Goal: Download file/media

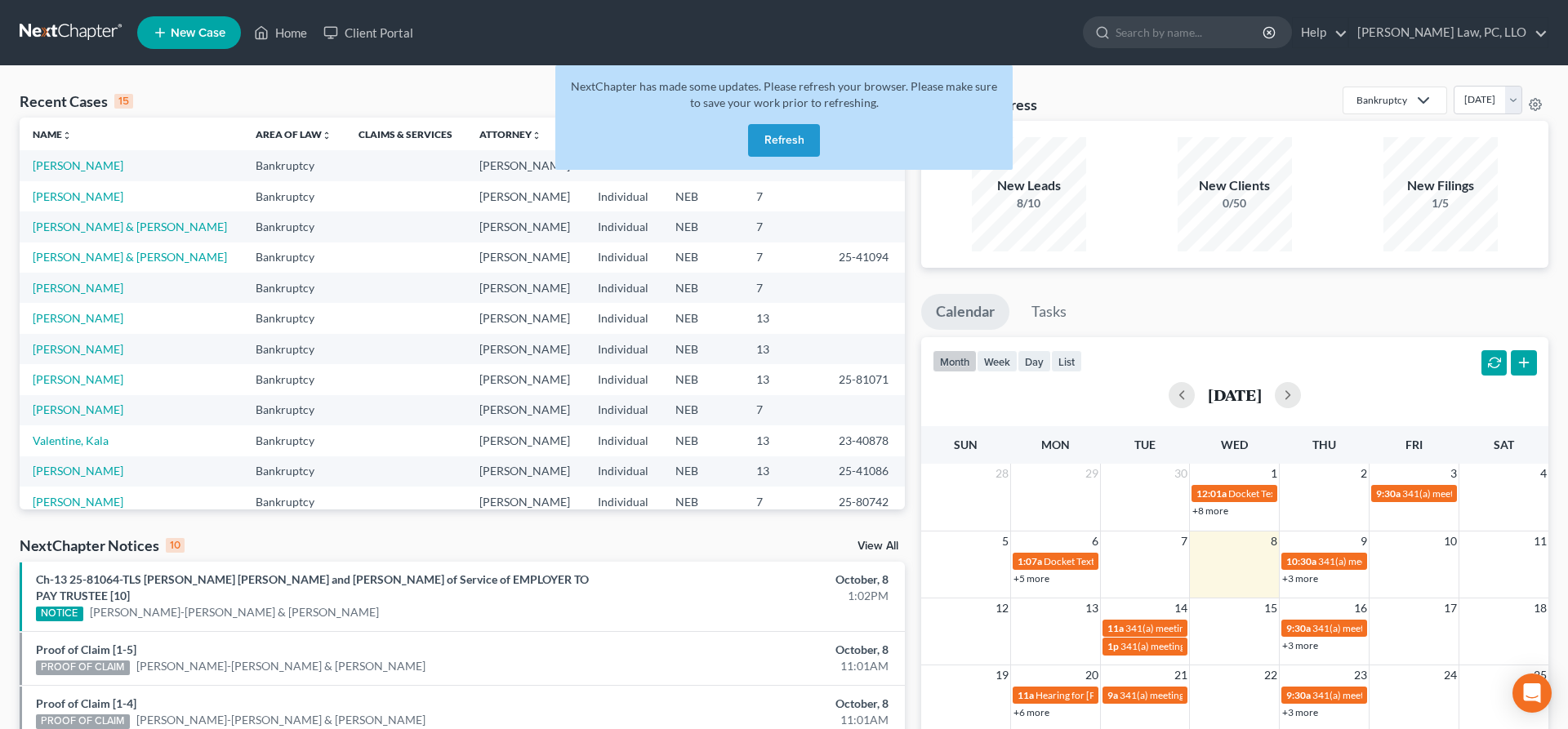
click at [805, 154] on button "Refresh" at bounding box center [783, 140] width 72 height 33
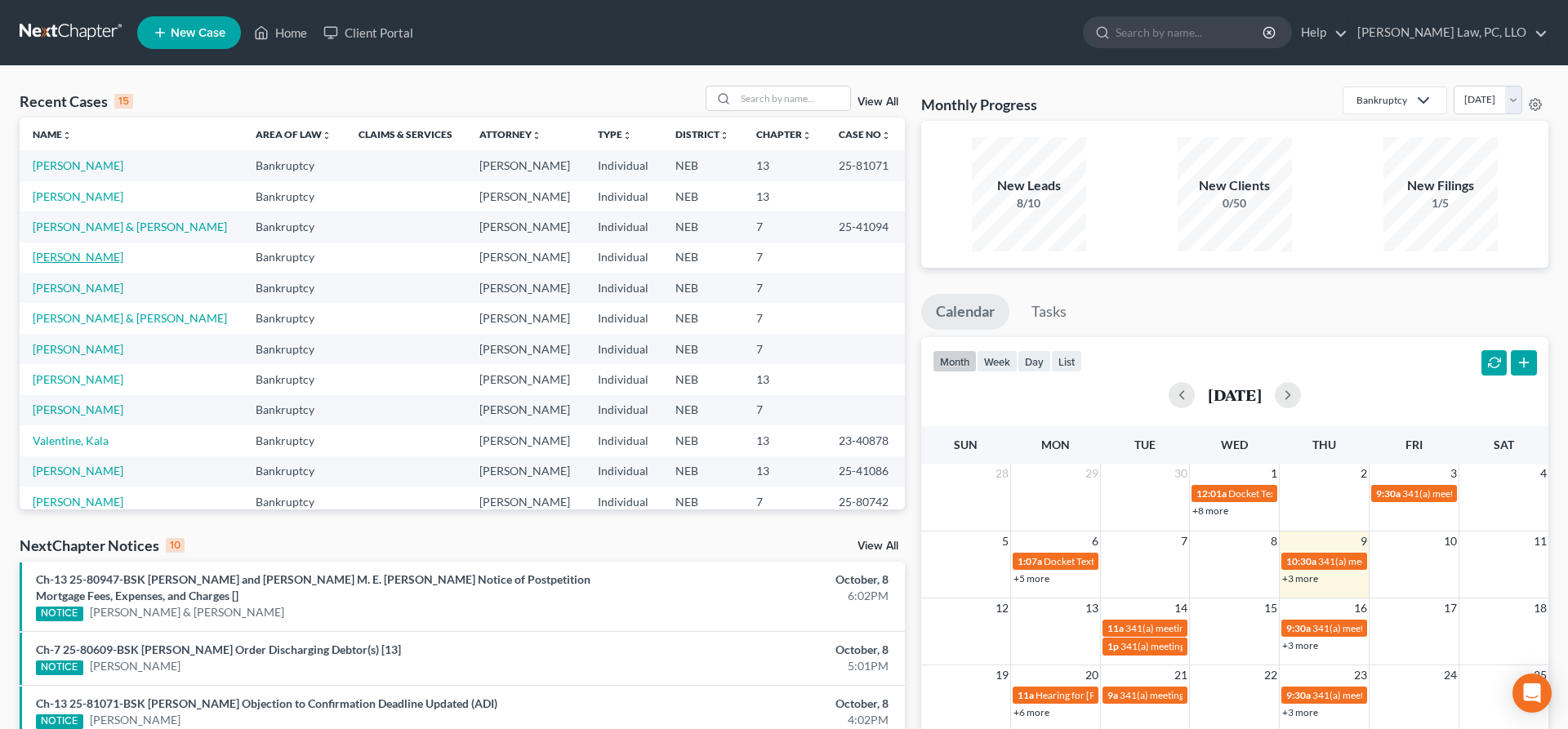
click at [105, 263] on link "[PERSON_NAME]" at bounding box center [78, 257] width 91 height 14
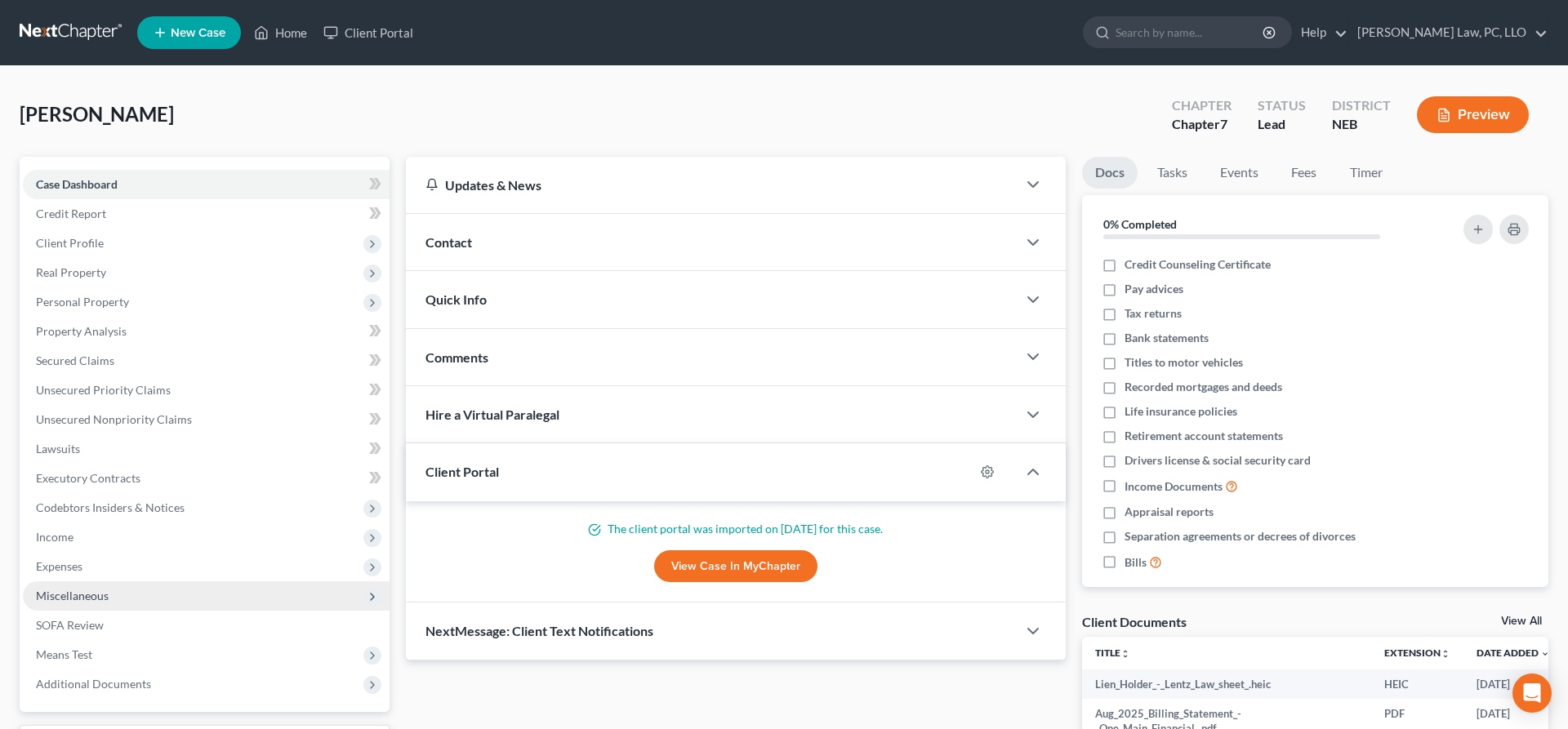
click at [96, 595] on span "Miscellaneous" at bounding box center [72, 596] width 73 height 14
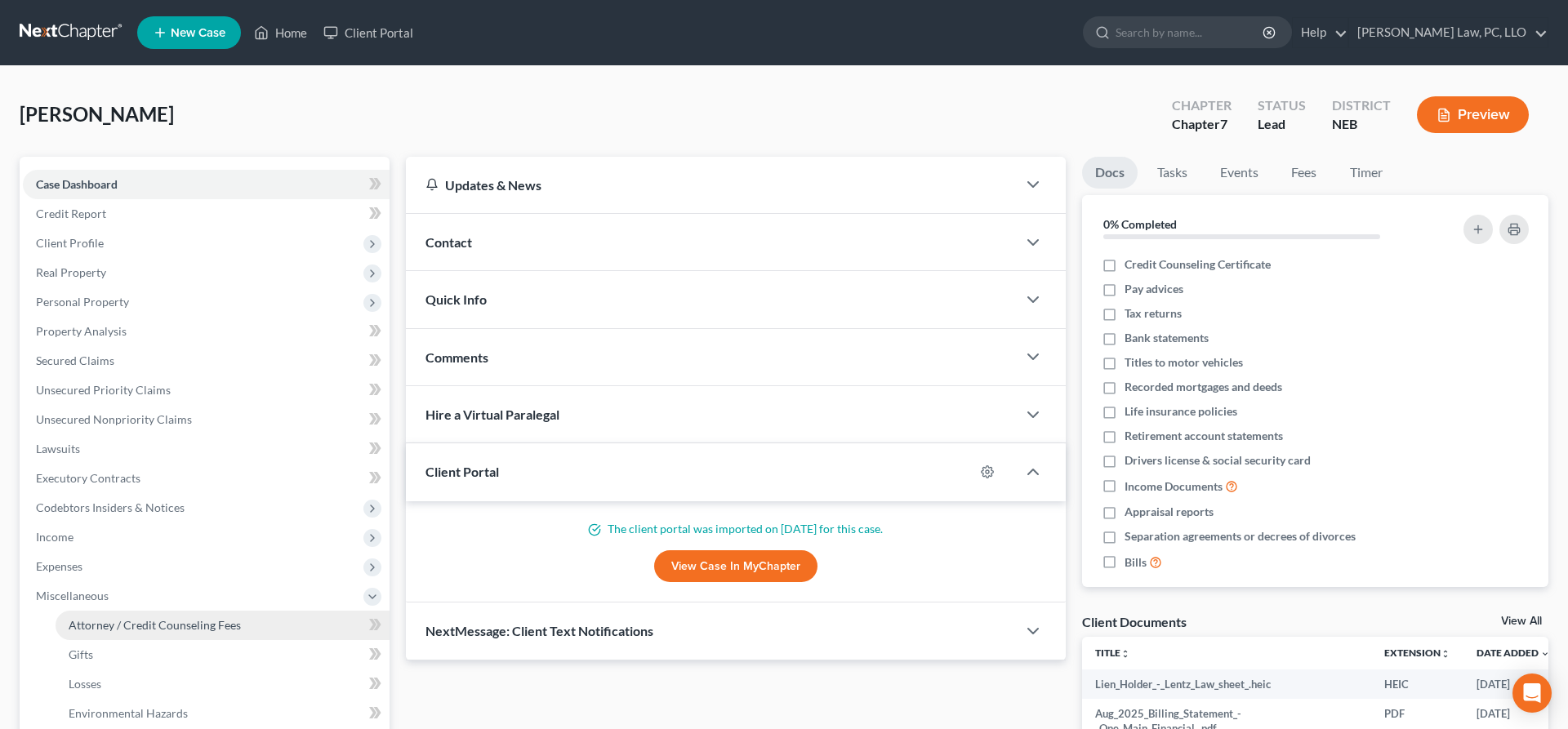
click at [150, 632] on link "Attorney / Credit Counseling Fees" at bounding box center [222, 626] width 334 height 30
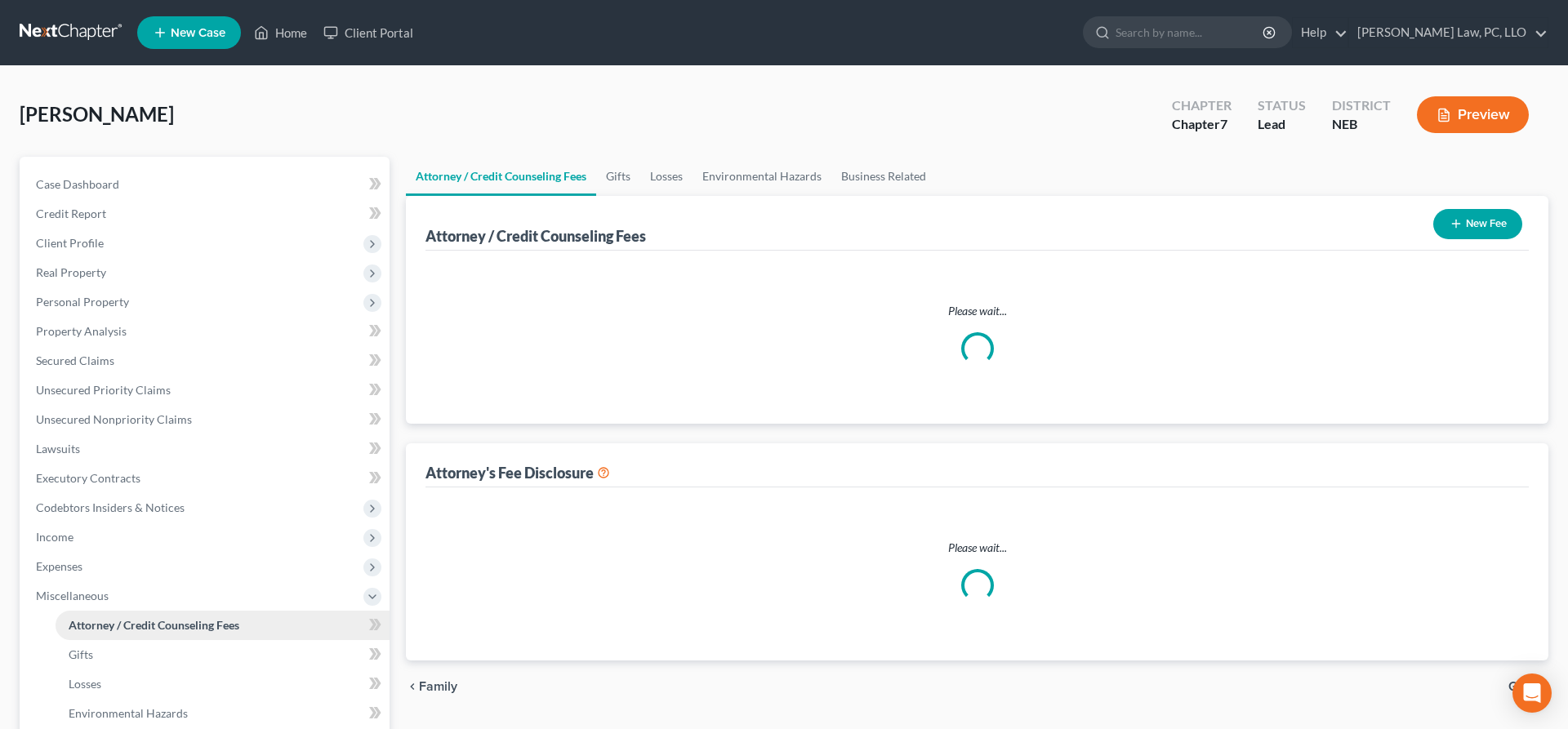
select select "2"
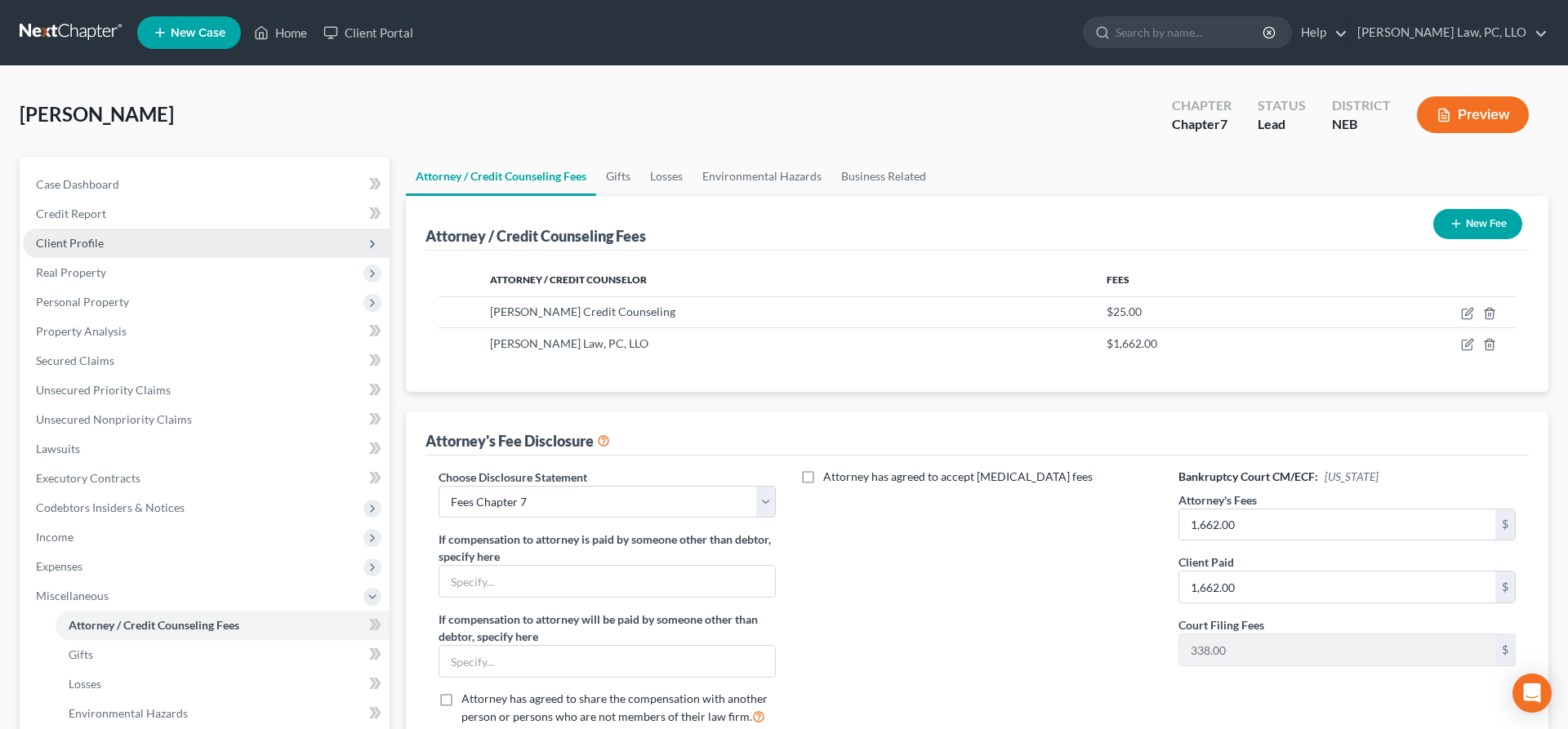
click at [88, 248] on span "Client Profile" at bounding box center [69, 243] width 68 height 14
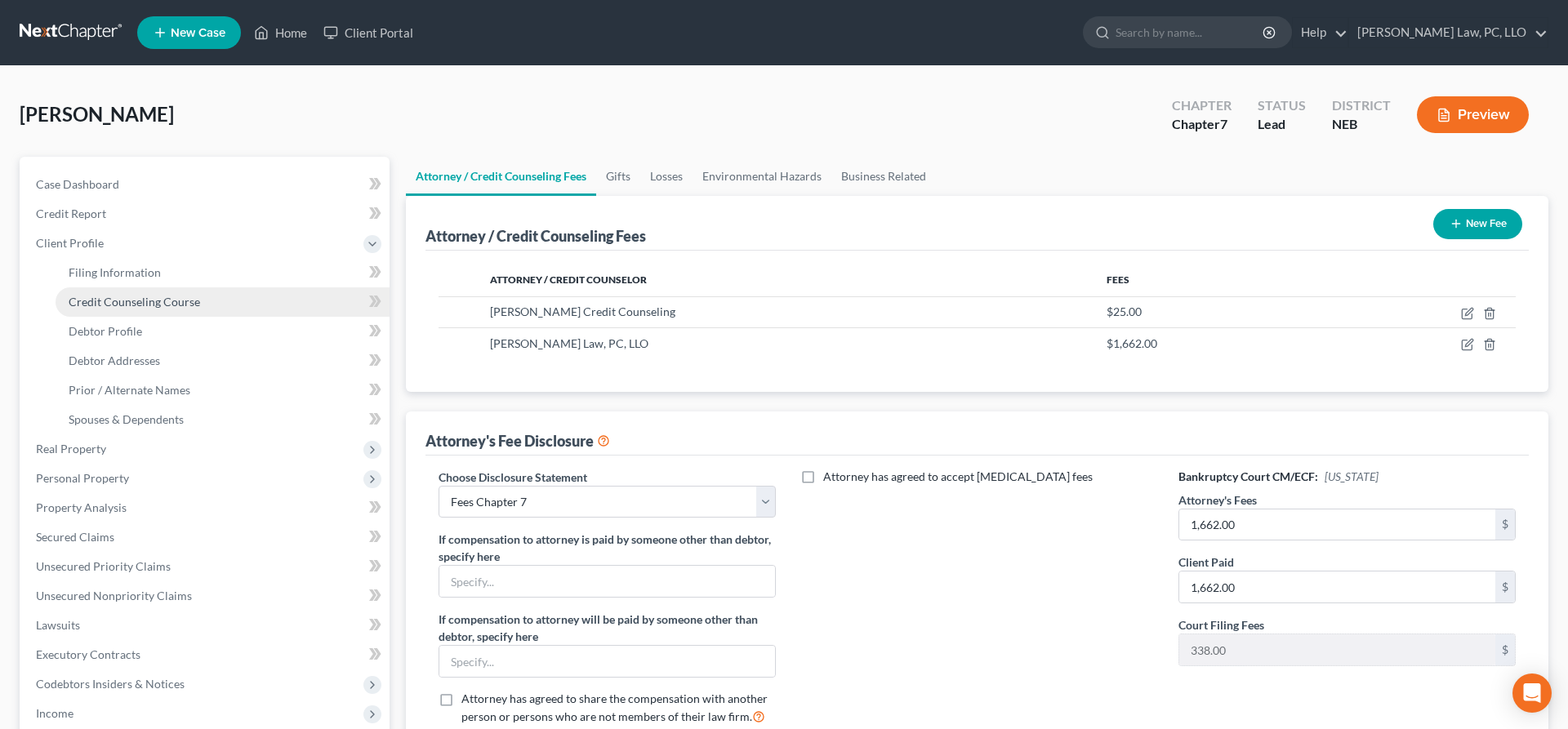
click at [157, 304] on span "Credit Counseling Course" at bounding box center [134, 301] width 131 height 14
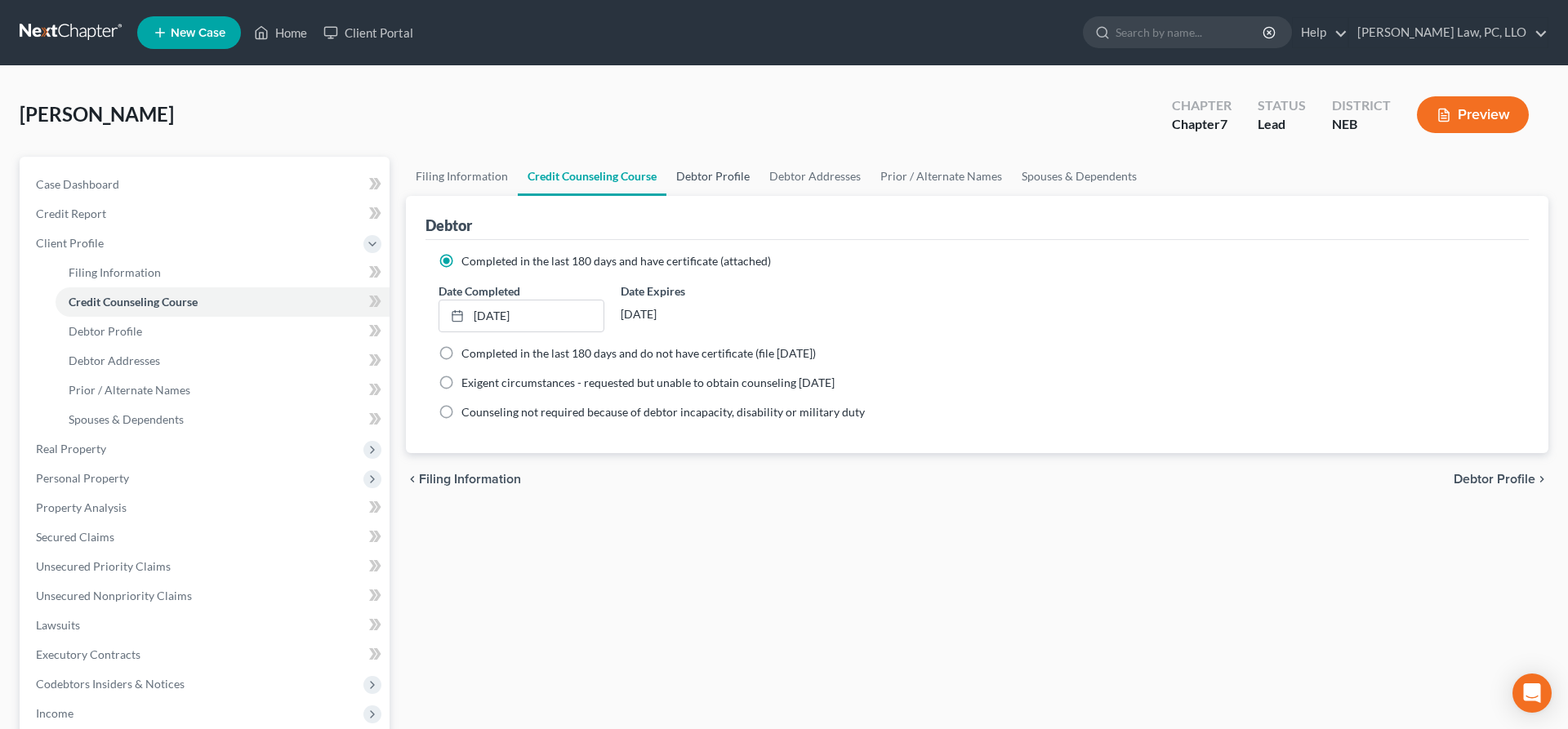
click at [711, 166] on link "Debtor Profile" at bounding box center [713, 176] width 94 height 39
select select "0"
select select "1"
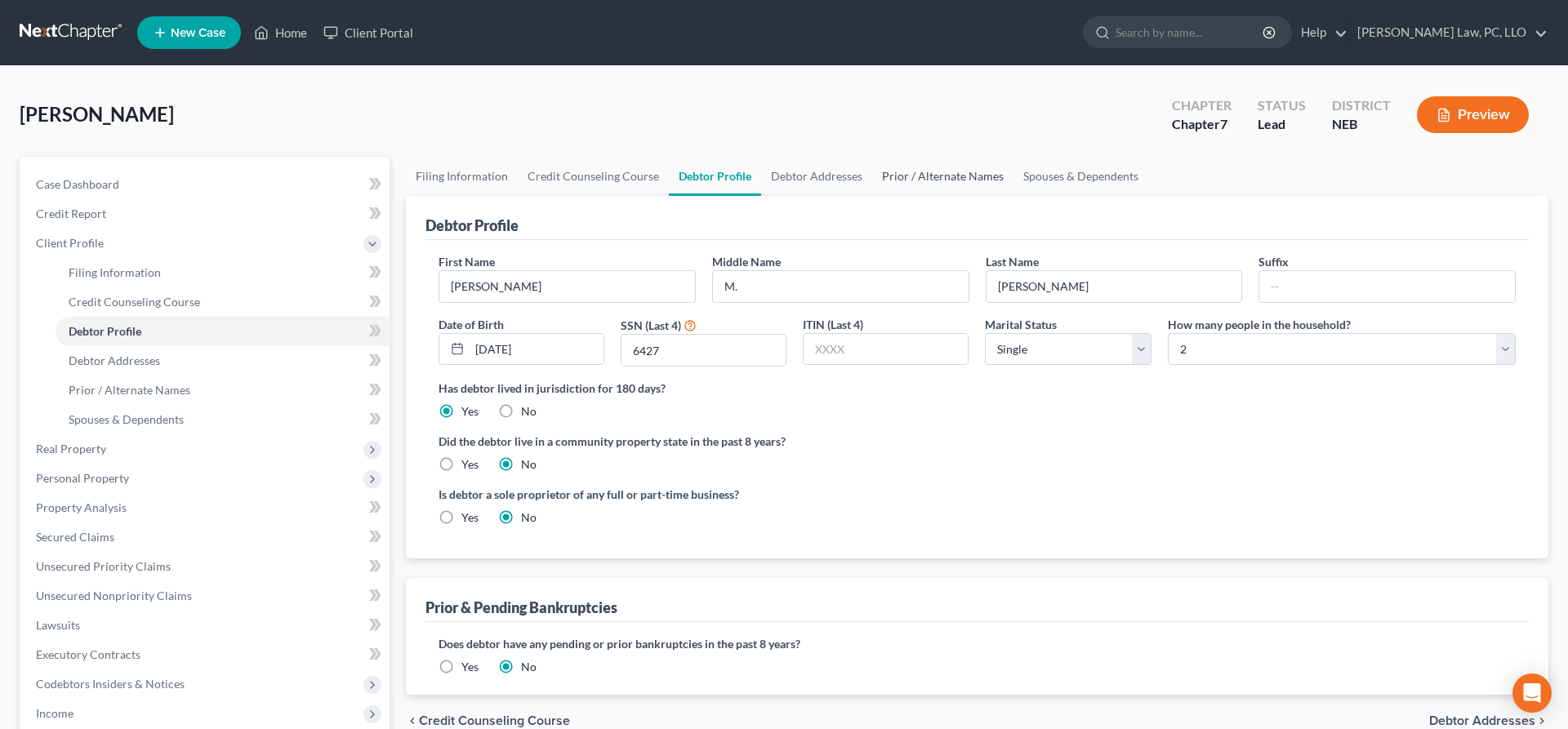
click at [934, 172] on link "Prior / Alternate Names" at bounding box center [942, 176] width 141 height 39
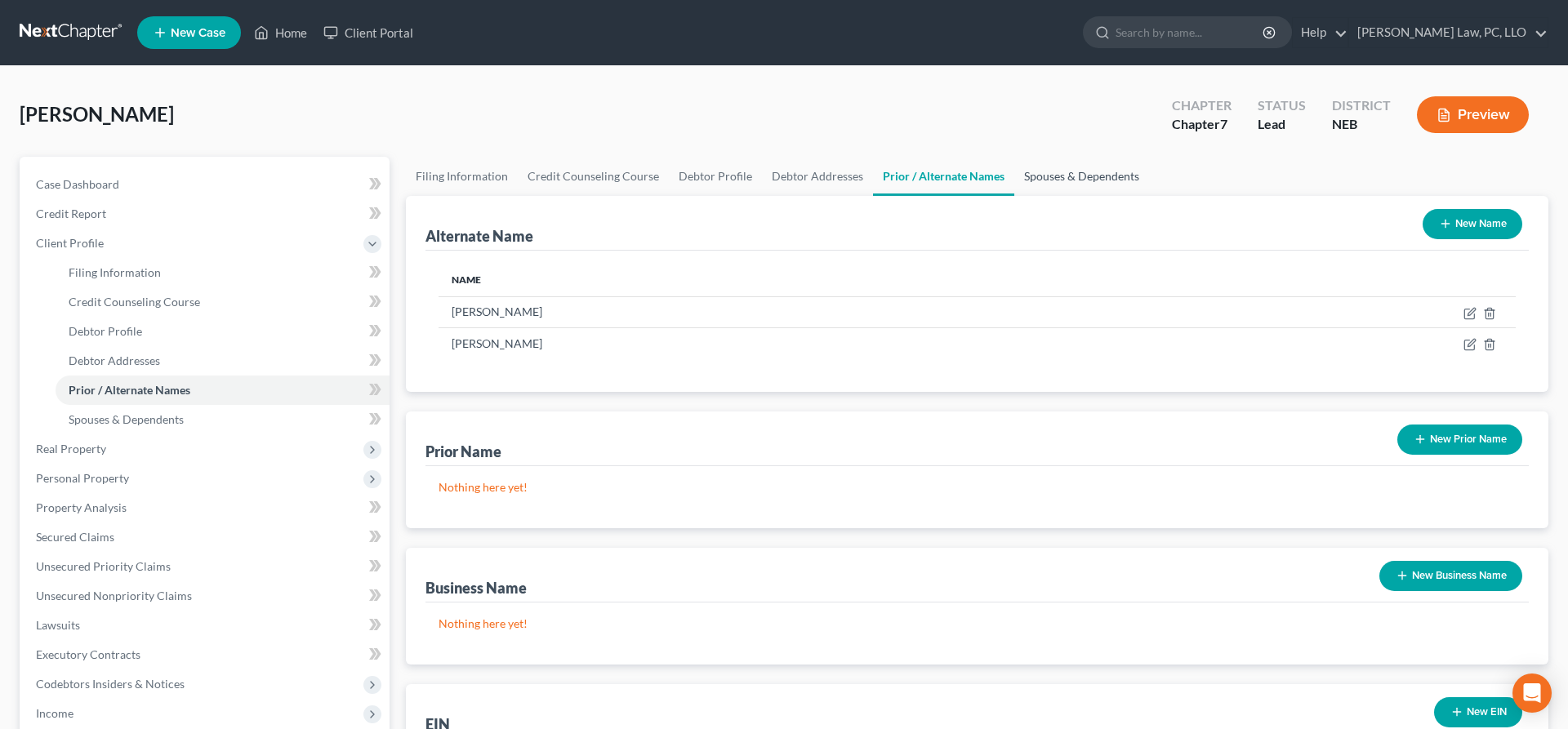
click at [1066, 174] on link "Spouses & Dependents" at bounding box center [1081, 176] width 135 height 39
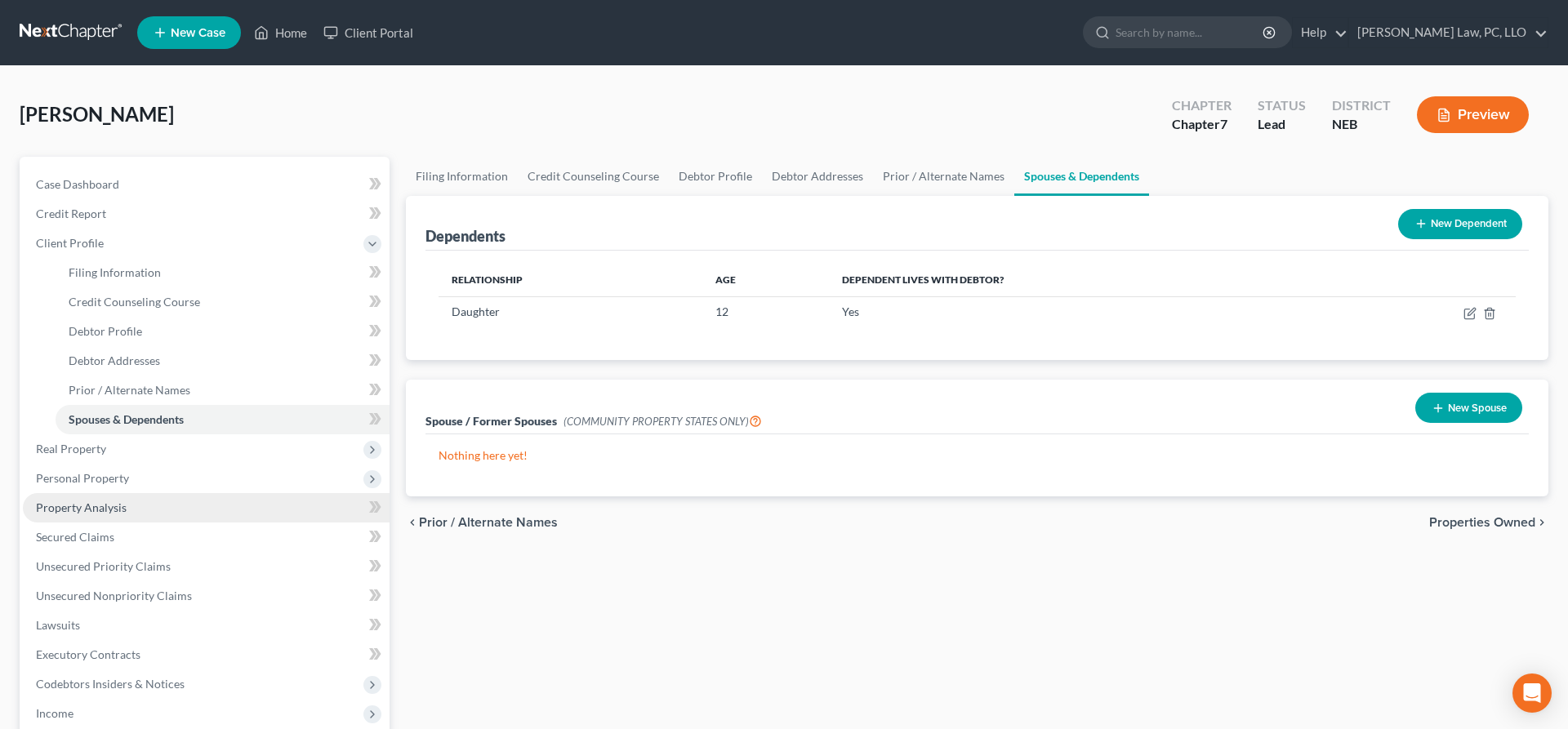
click at [86, 514] on span "Property Analysis" at bounding box center [81, 507] width 91 height 14
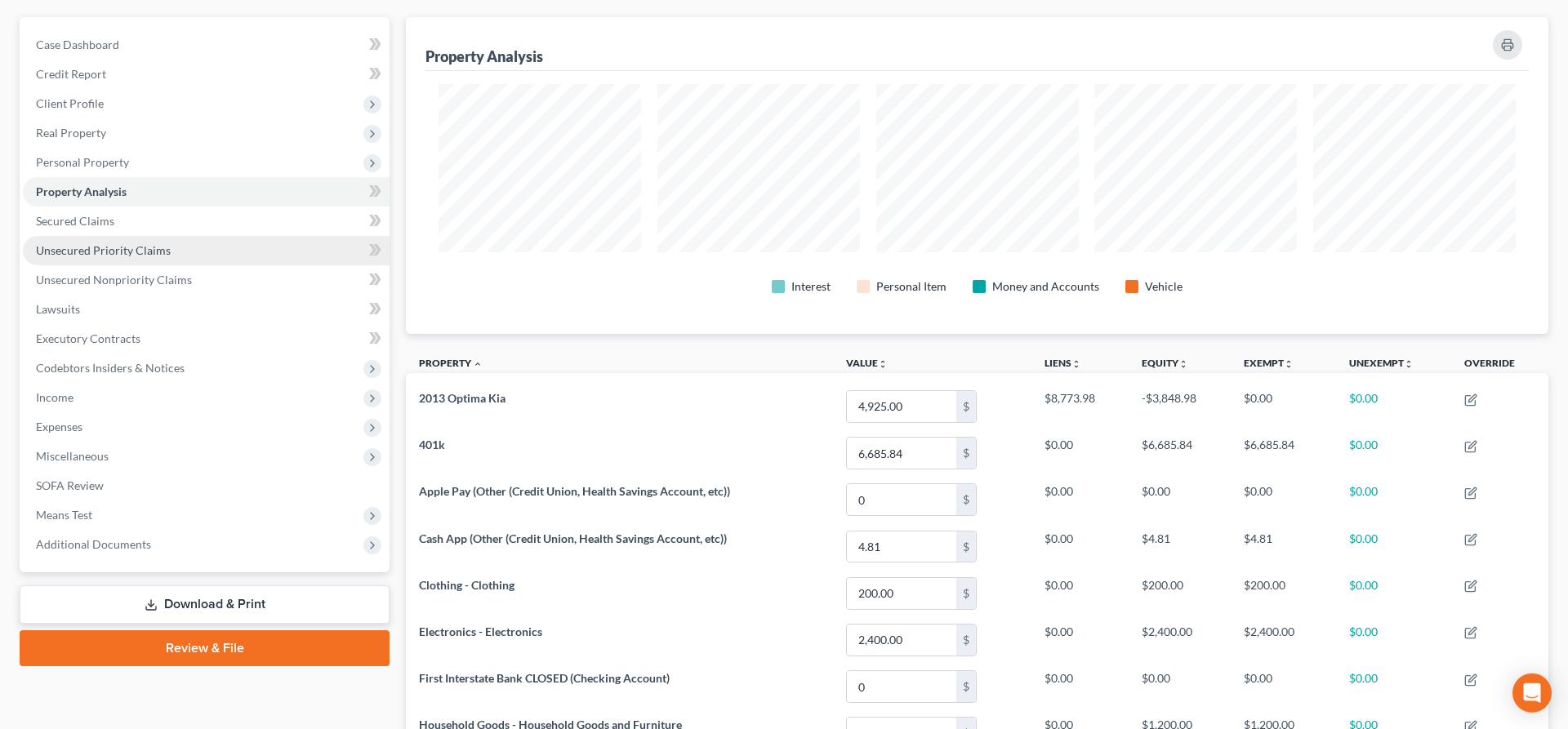
scroll to position [139, 0]
click at [90, 223] on span "Secured Claims" at bounding box center [75, 222] width 79 height 14
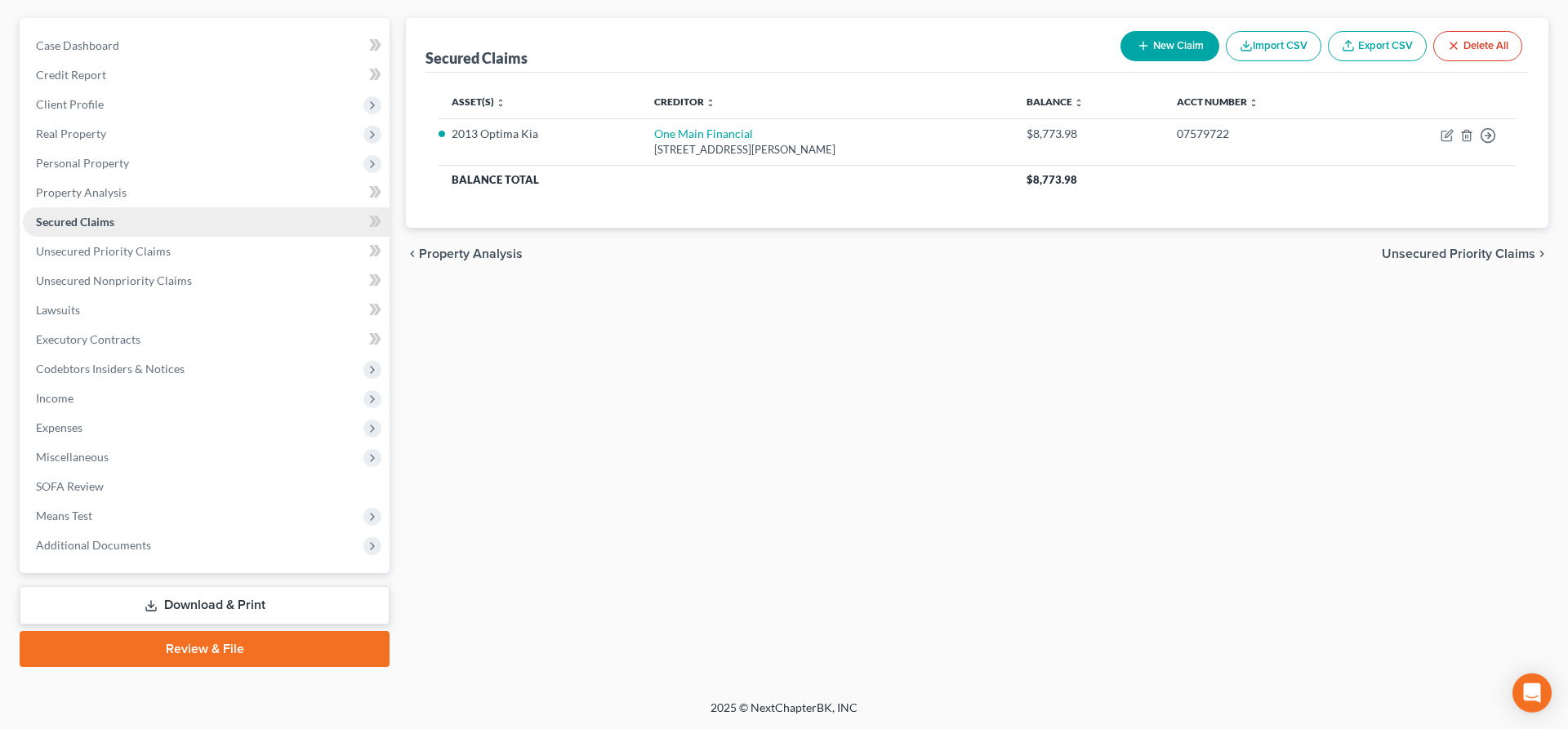
scroll to position [137, 0]
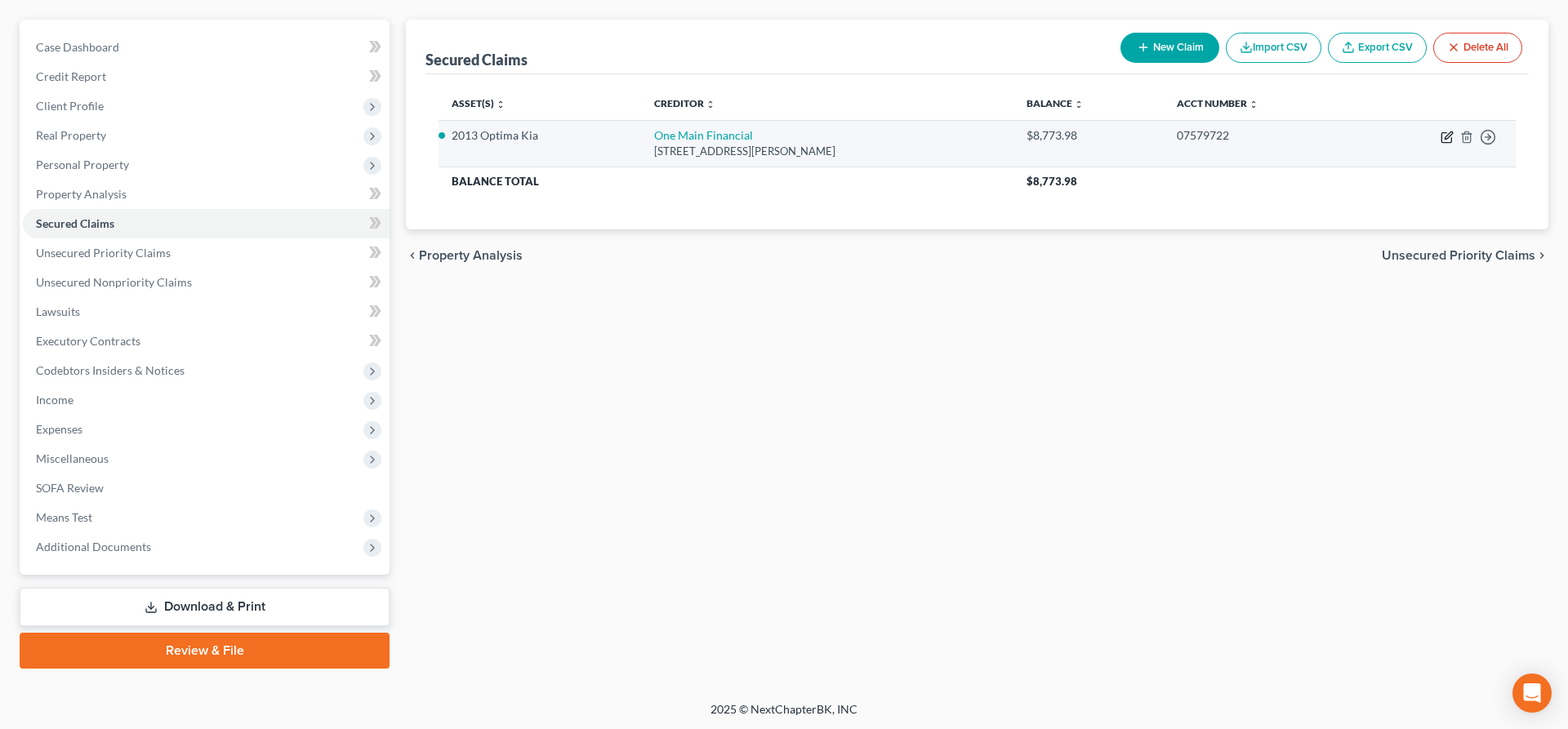
click at [1446, 141] on icon "button" at bounding box center [1447, 137] width 13 height 13
select select "30"
select select "2"
select select "0"
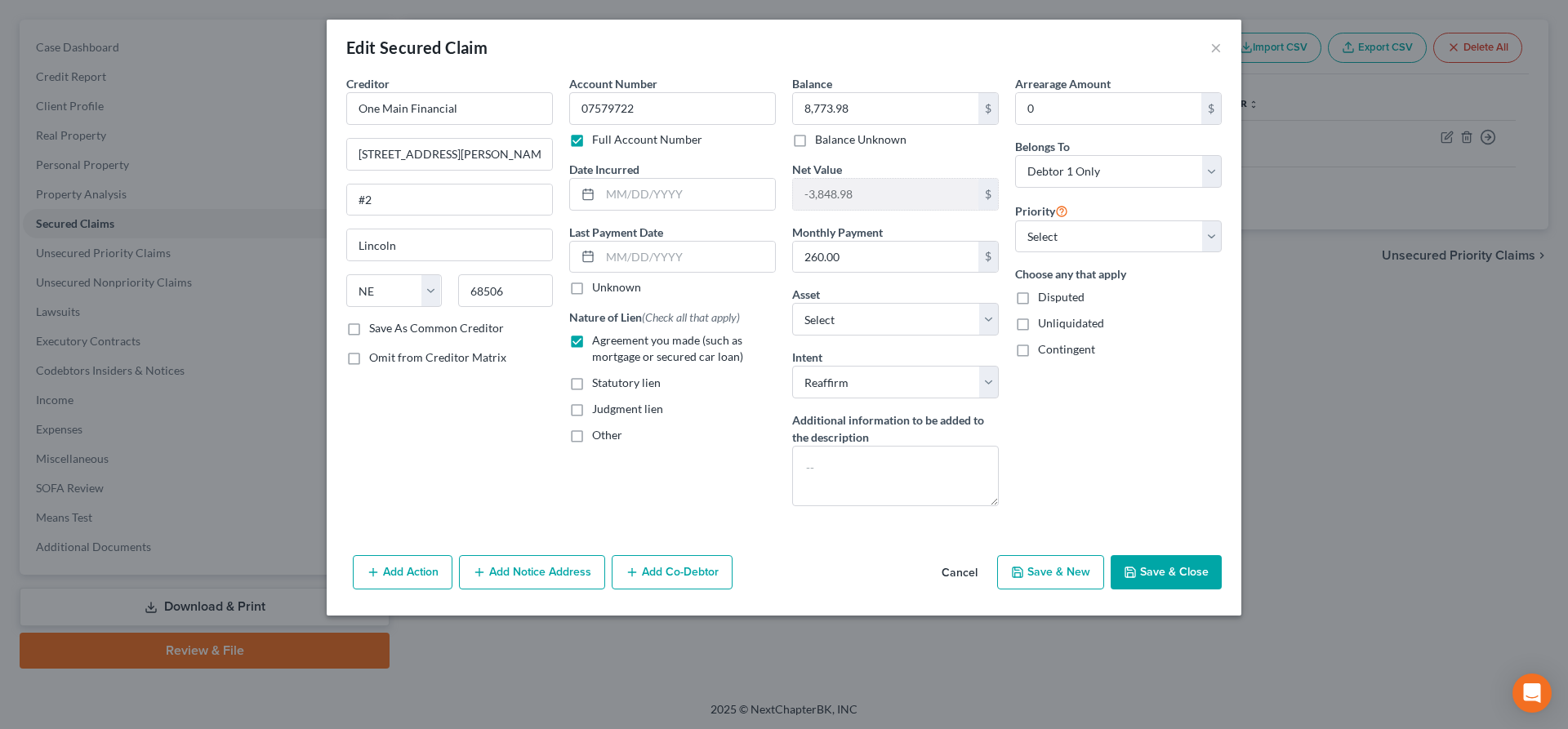
click at [971, 570] on button "Cancel" at bounding box center [959, 572] width 62 height 33
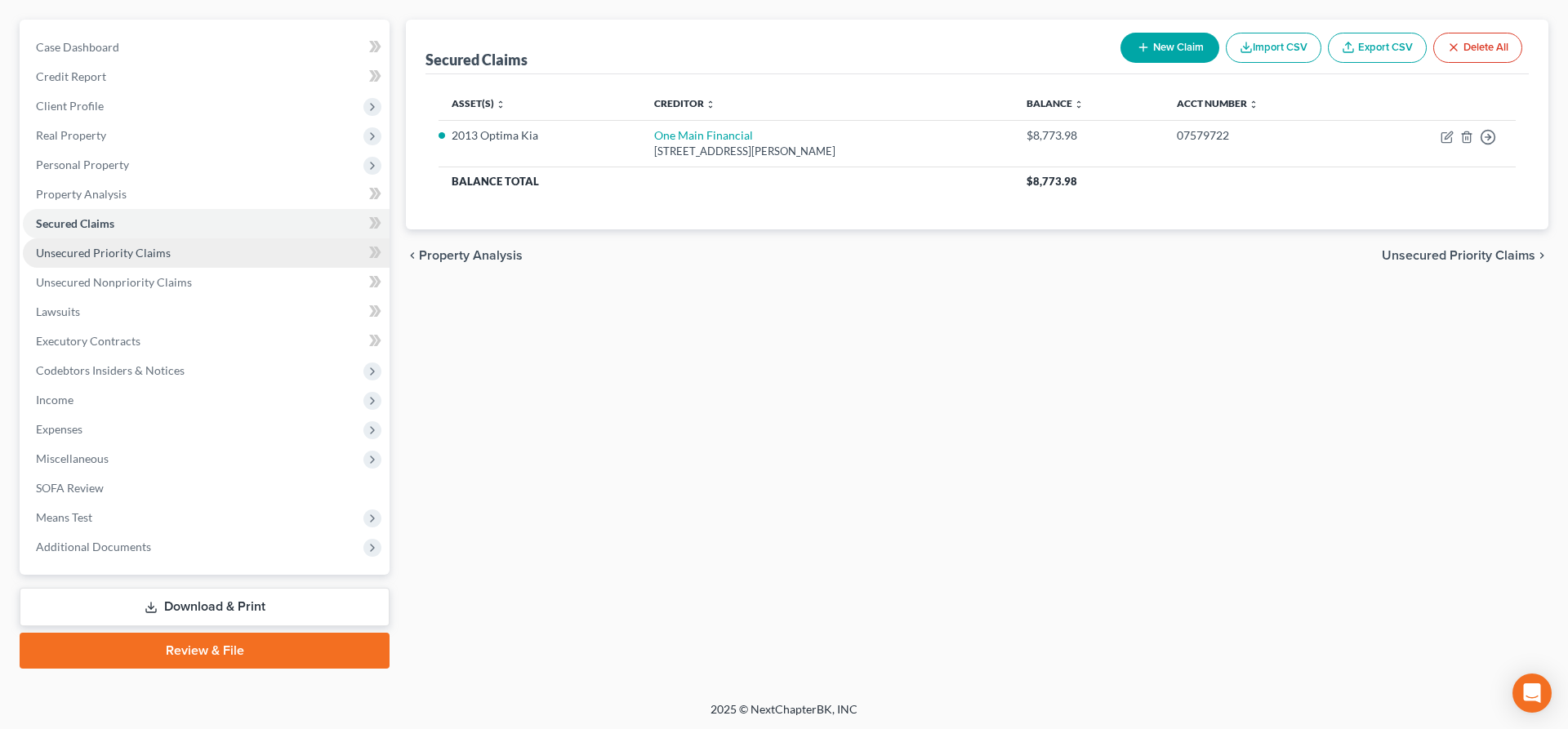
click at [130, 255] on span "Unsecured Priority Claims" at bounding box center [102, 253] width 135 height 14
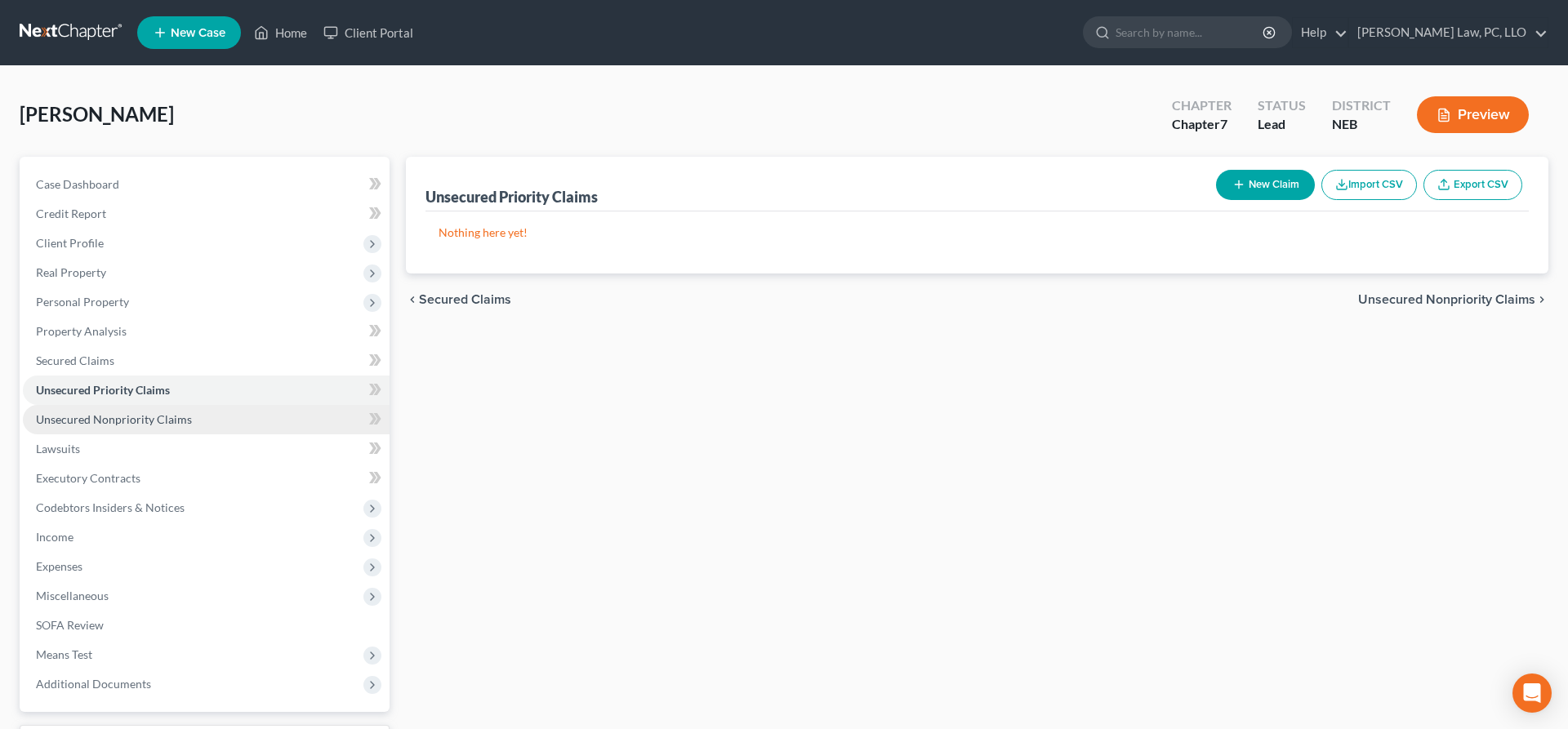
click at [136, 419] on span "Unsecured Nonpriority Claims" at bounding box center [113, 420] width 156 height 14
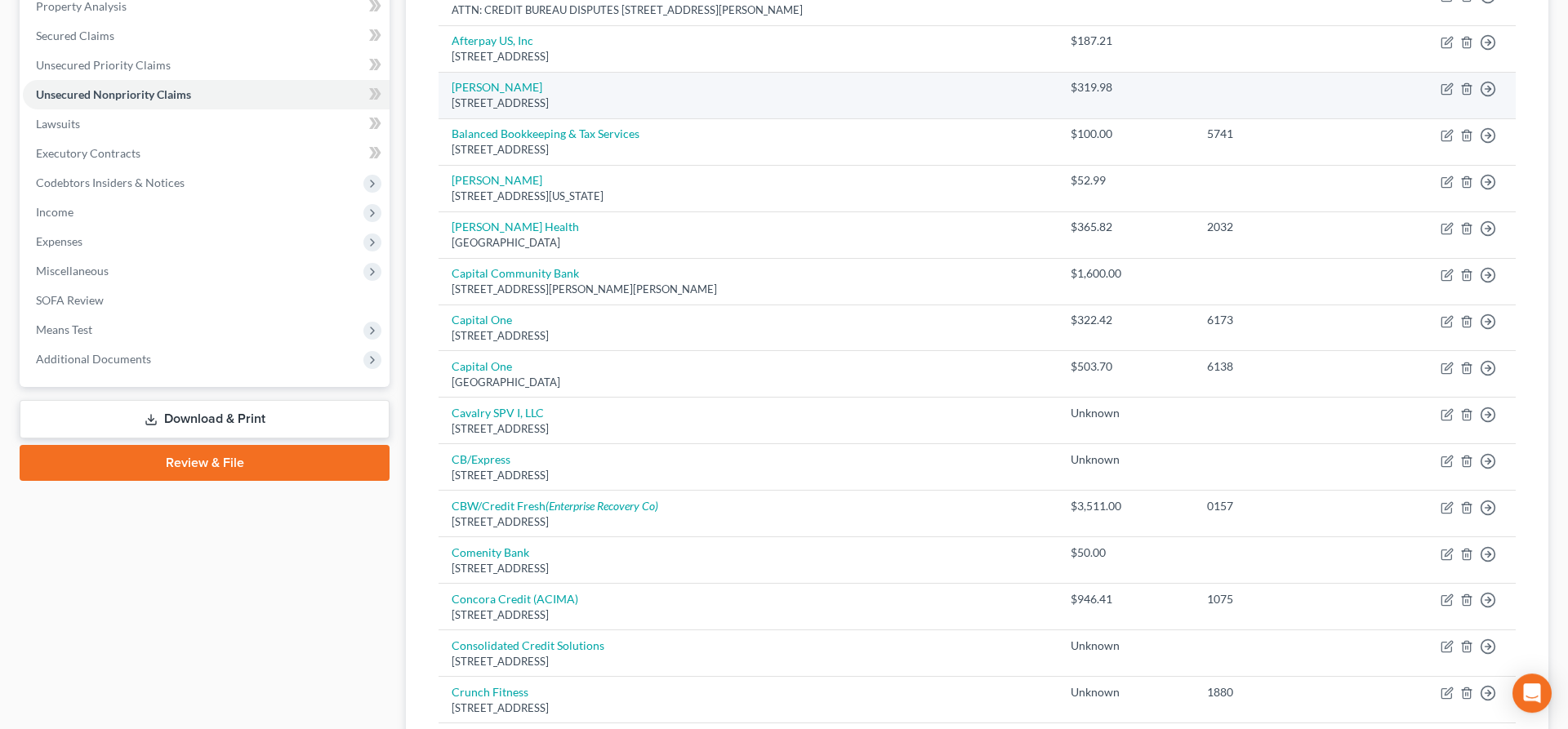
scroll to position [313, 0]
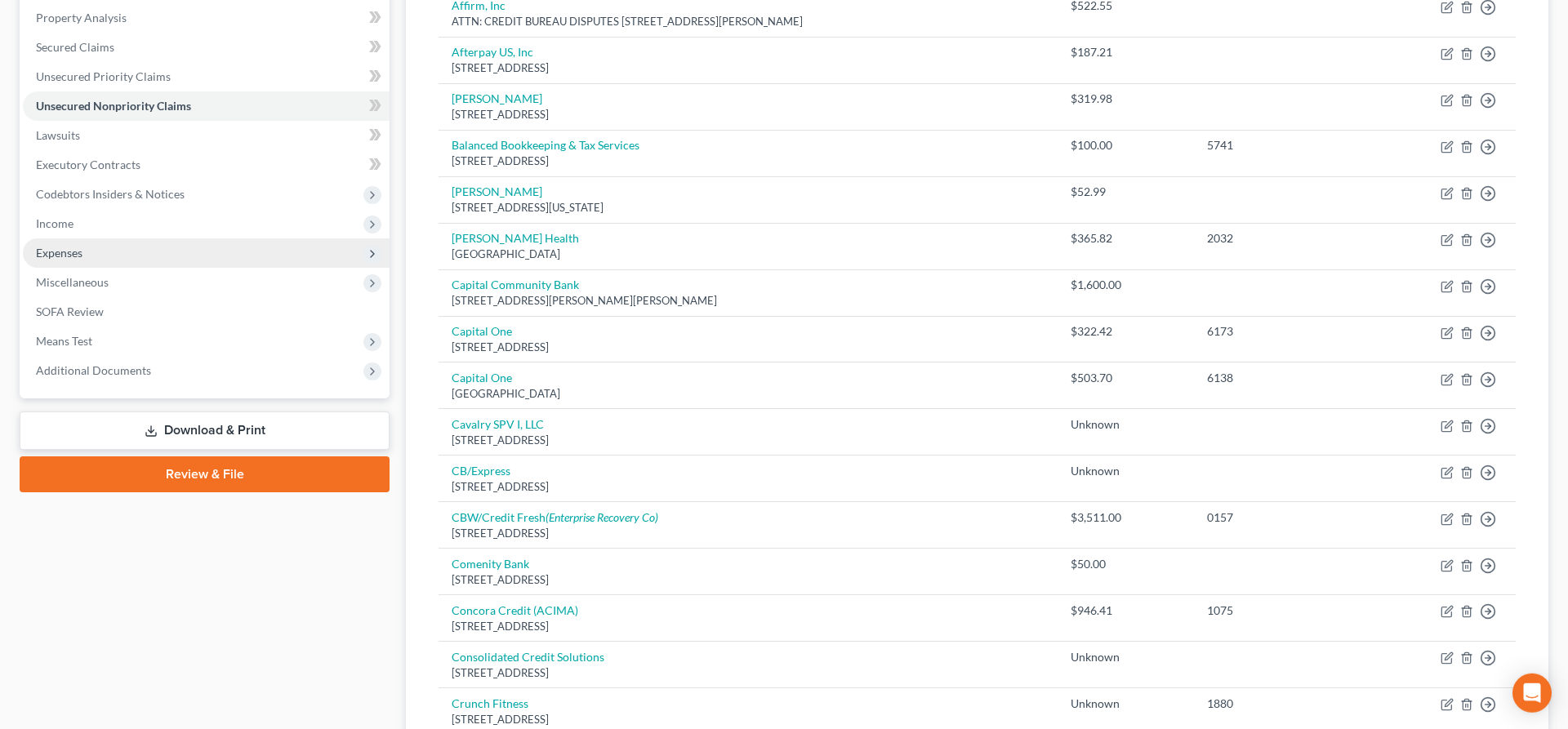
click at [100, 251] on span "Expenses" at bounding box center [206, 253] width 366 height 30
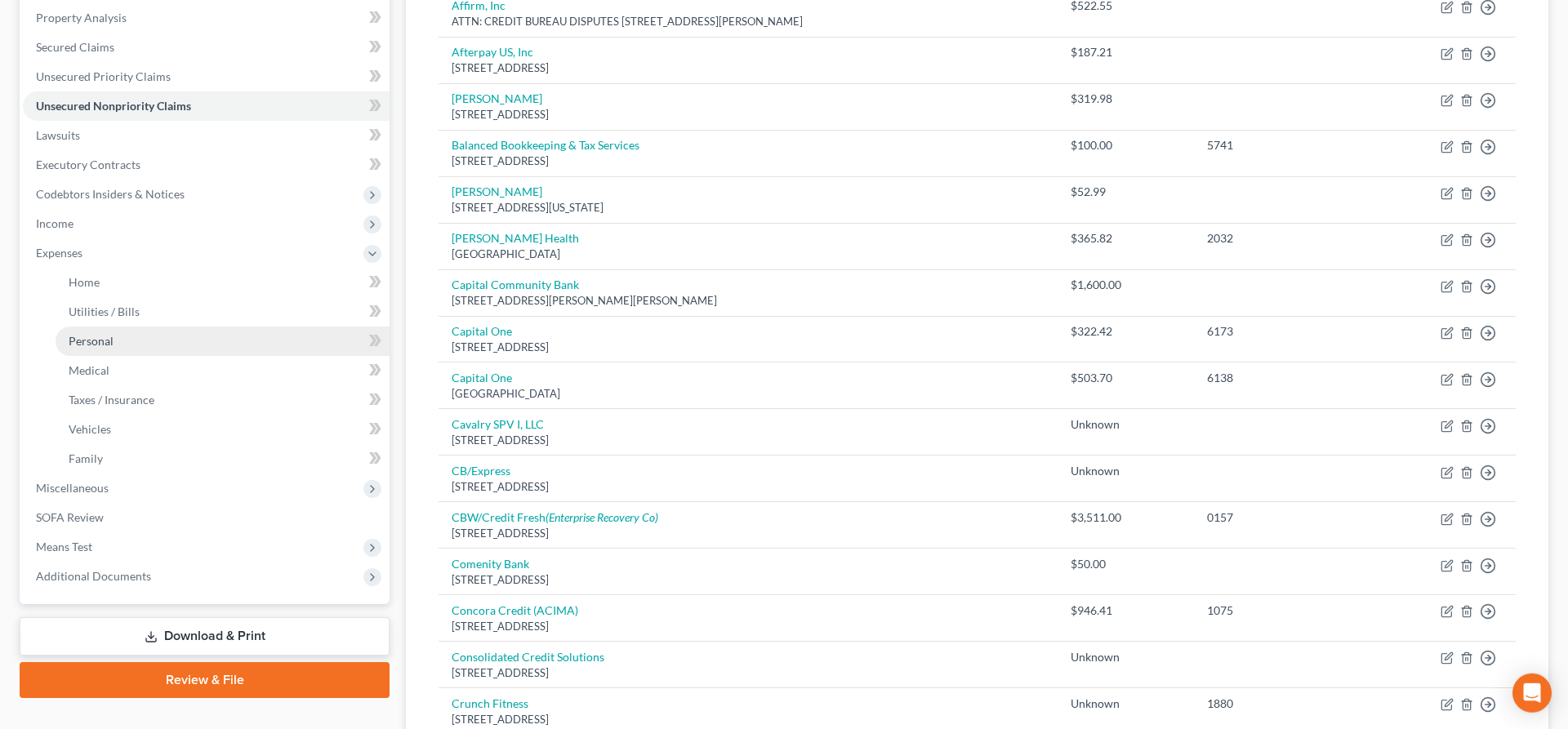
click at [156, 329] on link "Personal" at bounding box center [222, 342] width 334 height 30
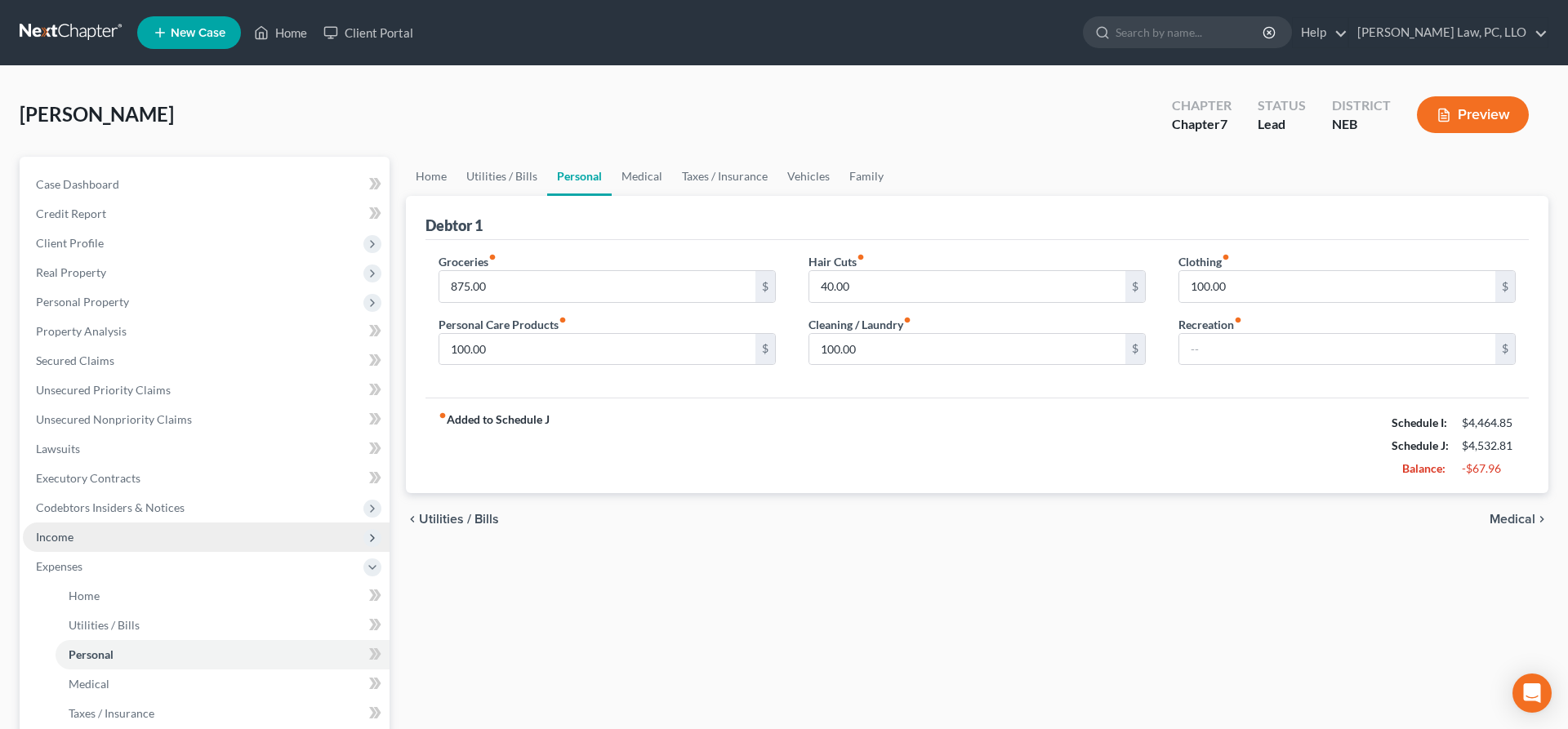
click at [84, 541] on span "Income" at bounding box center [206, 538] width 366 height 30
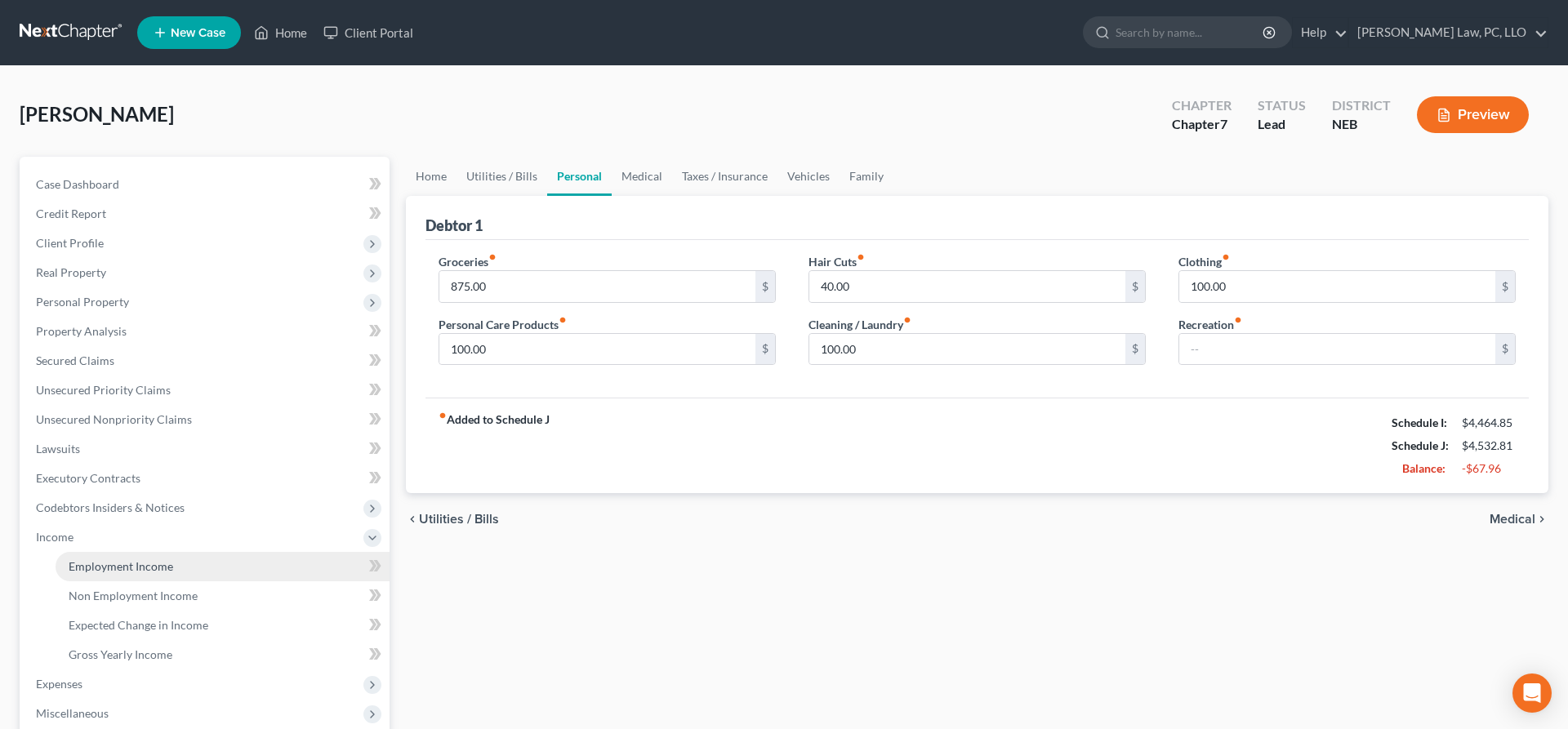
click at [117, 563] on span "Employment Income" at bounding box center [121, 566] width 104 height 14
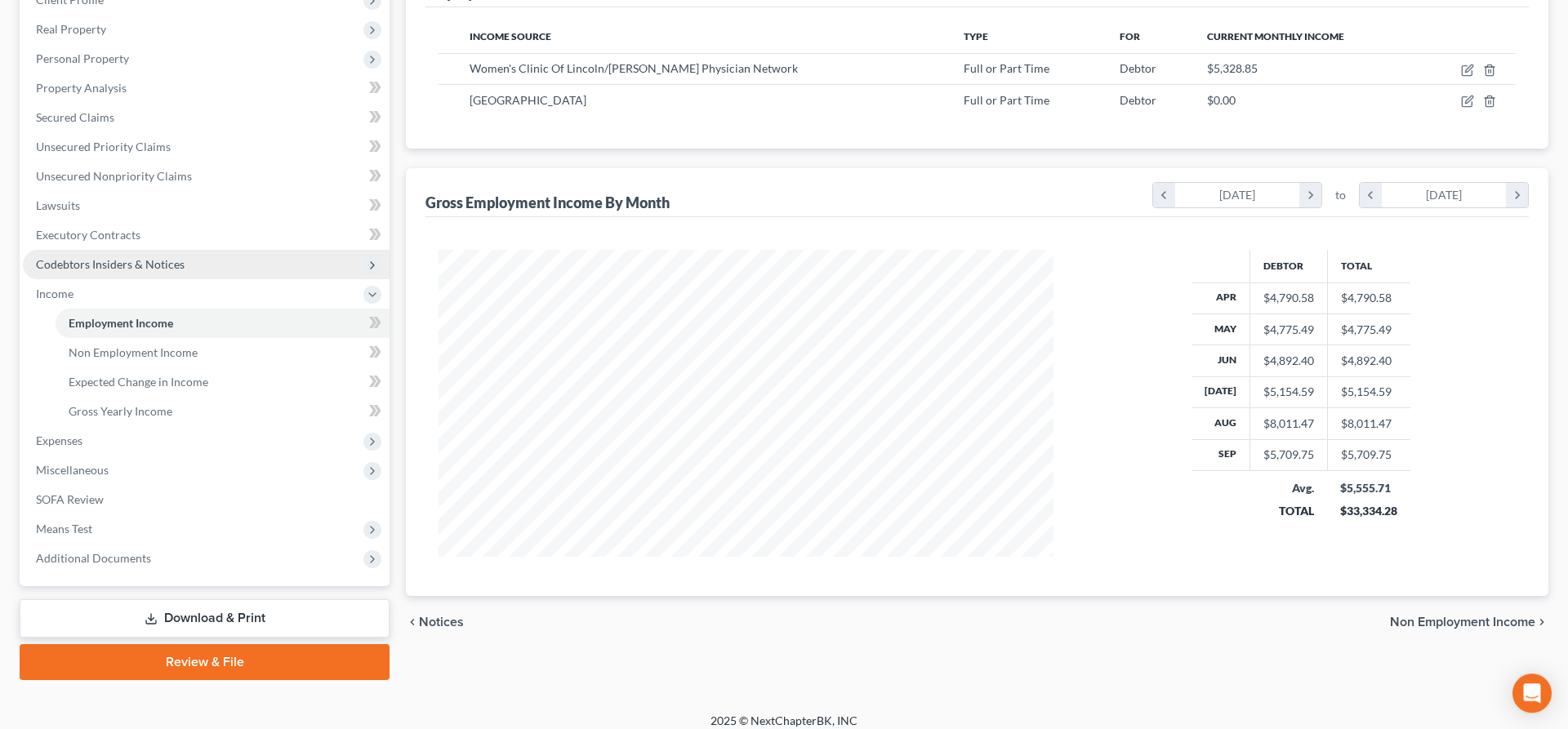
scroll to position [255, 0]
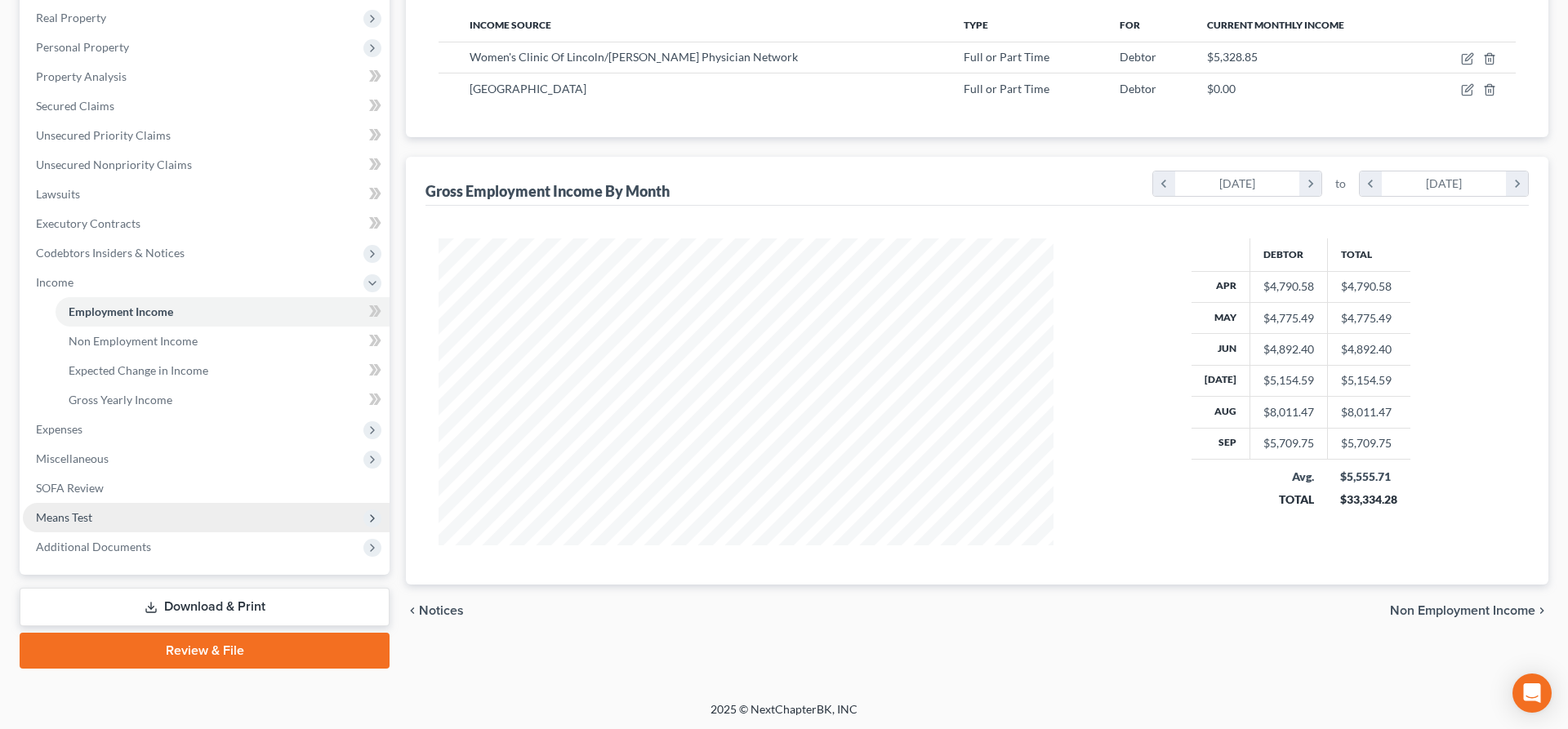
click at [145, 512] on span "Means Test" at bounding box center [206, 518] width 366 height 30
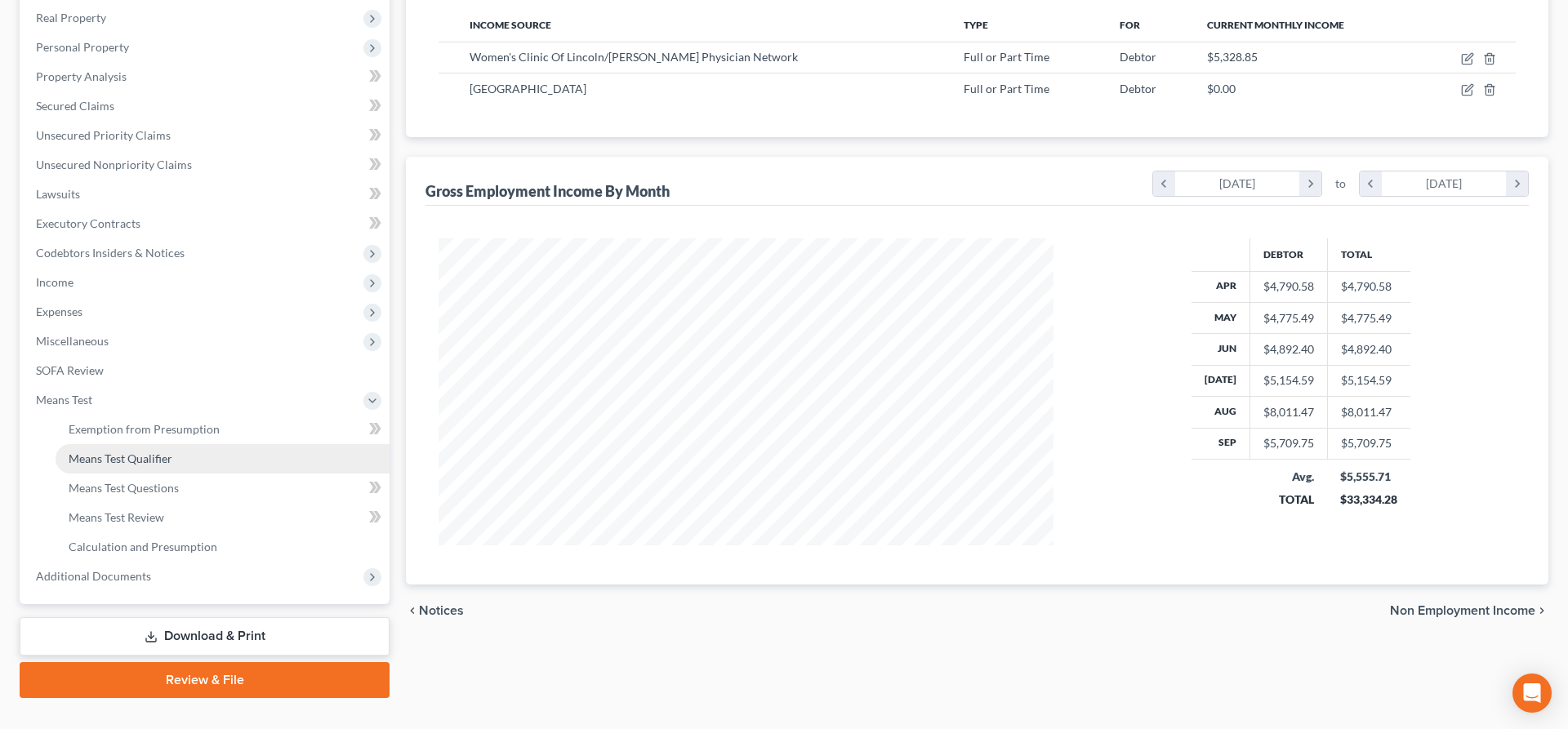
click at [155, 463] on span "Means Test Qualifier" at bounding box center [120, 458] width 103 height 14
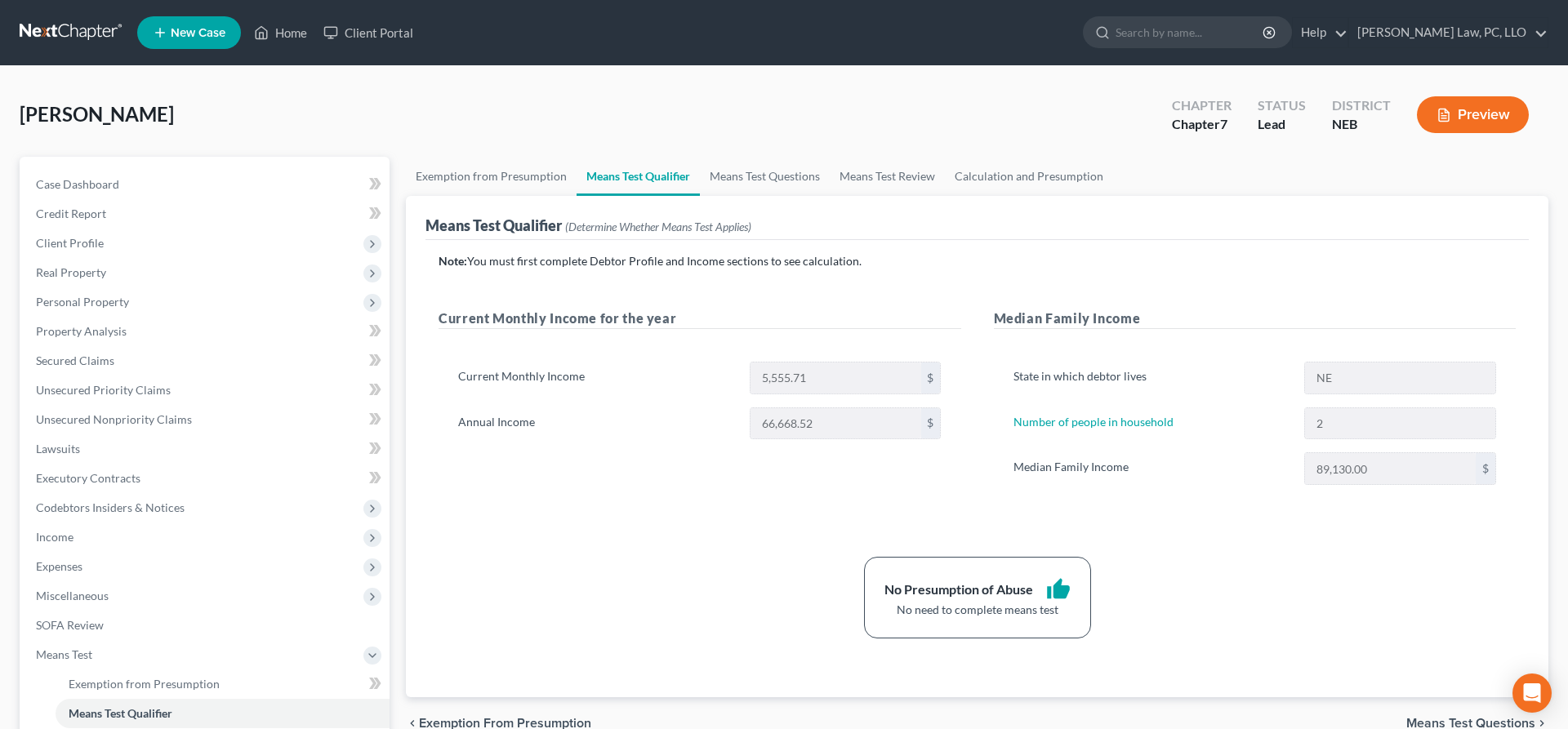
scroll to position [285, 0]
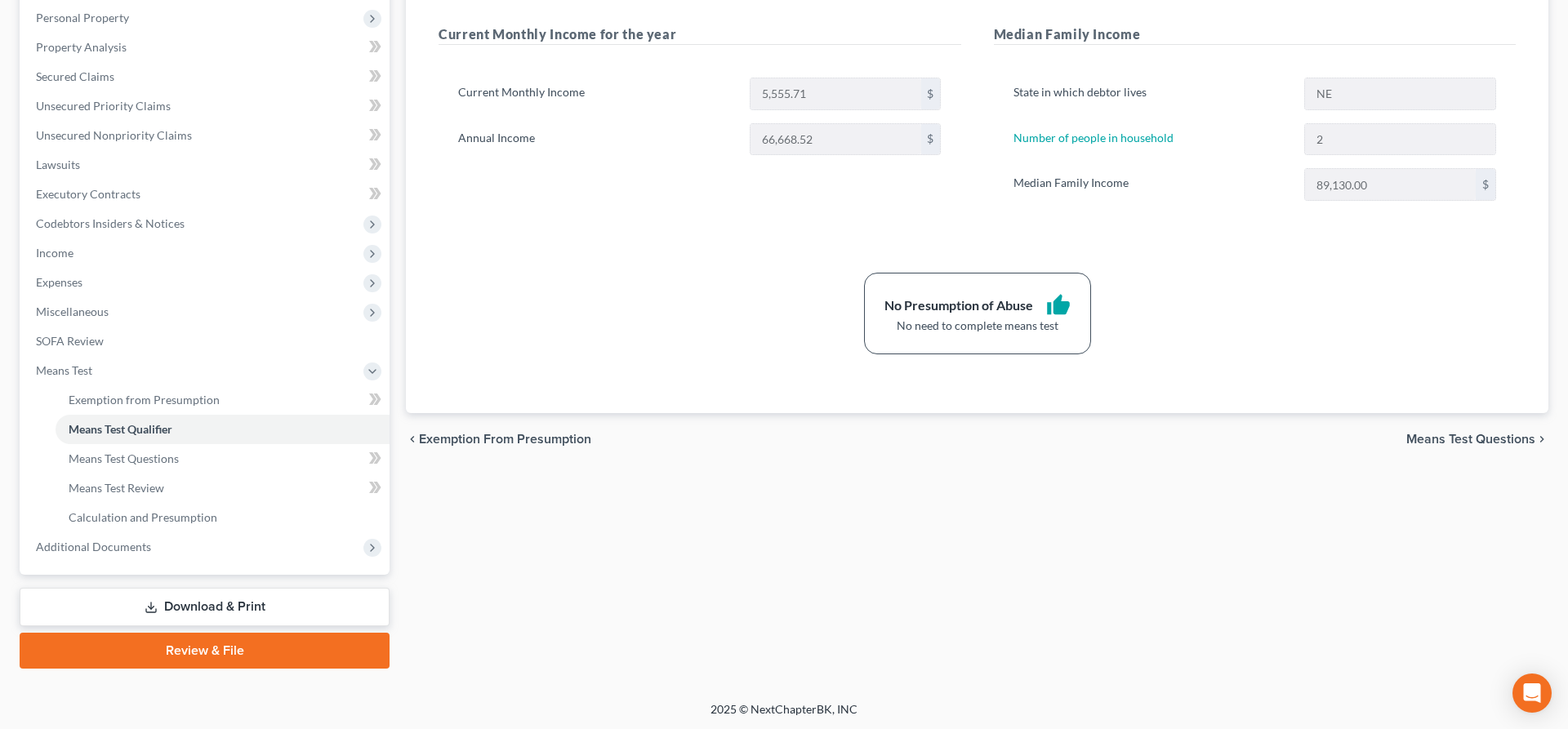
click at [298, 602] on link "Download & Print" at bounding box center [205, 607] width 370 height 38
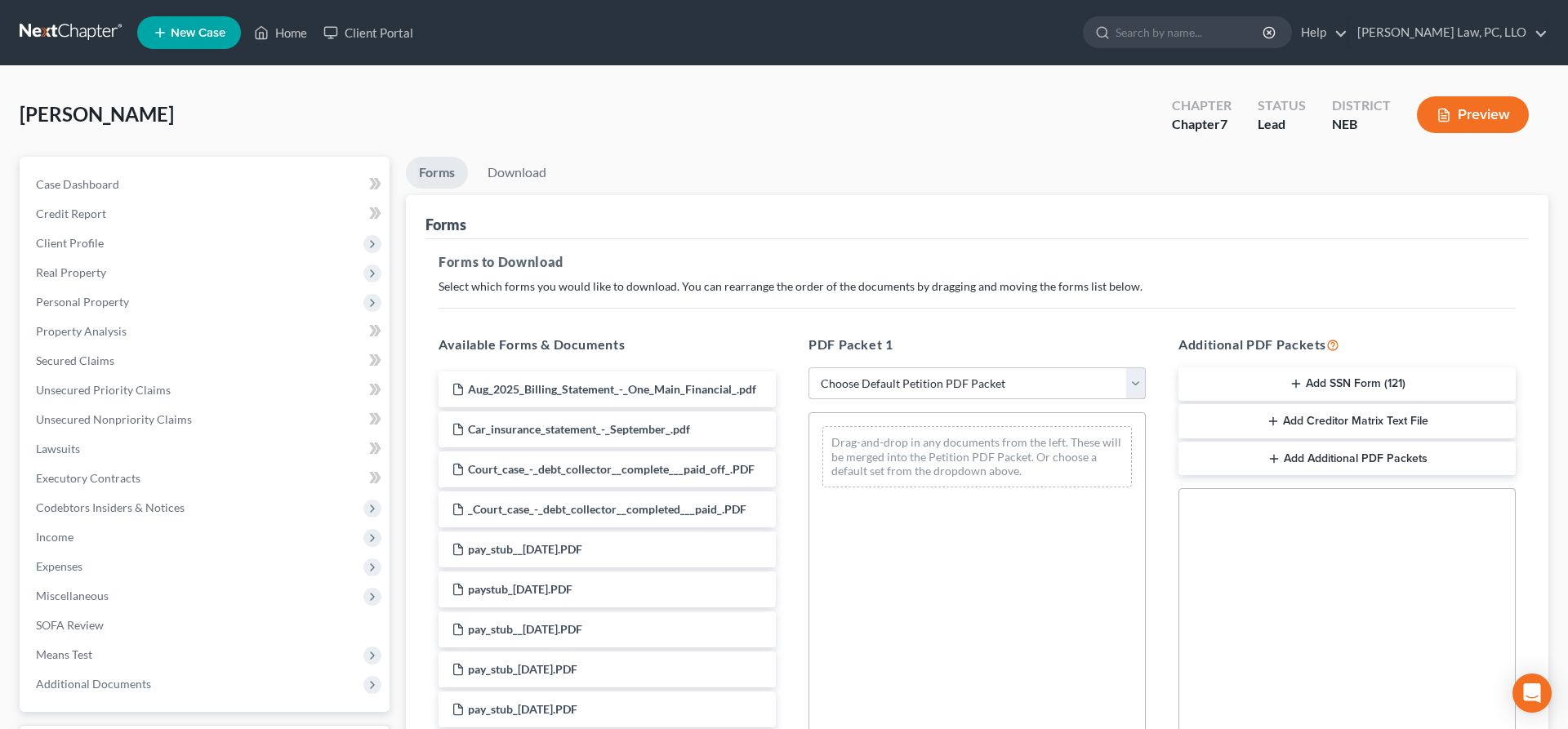
click at [809, 367] on select "Choose Default Petition PDF Packet Complete Bankruptcy Petition (all forms and …" at bounding box center [977, 383] width 337 height 33
select select "4"
click option "Chapter 7 Packet for Filing" at bounding box center [0, 0] width 0 height 0
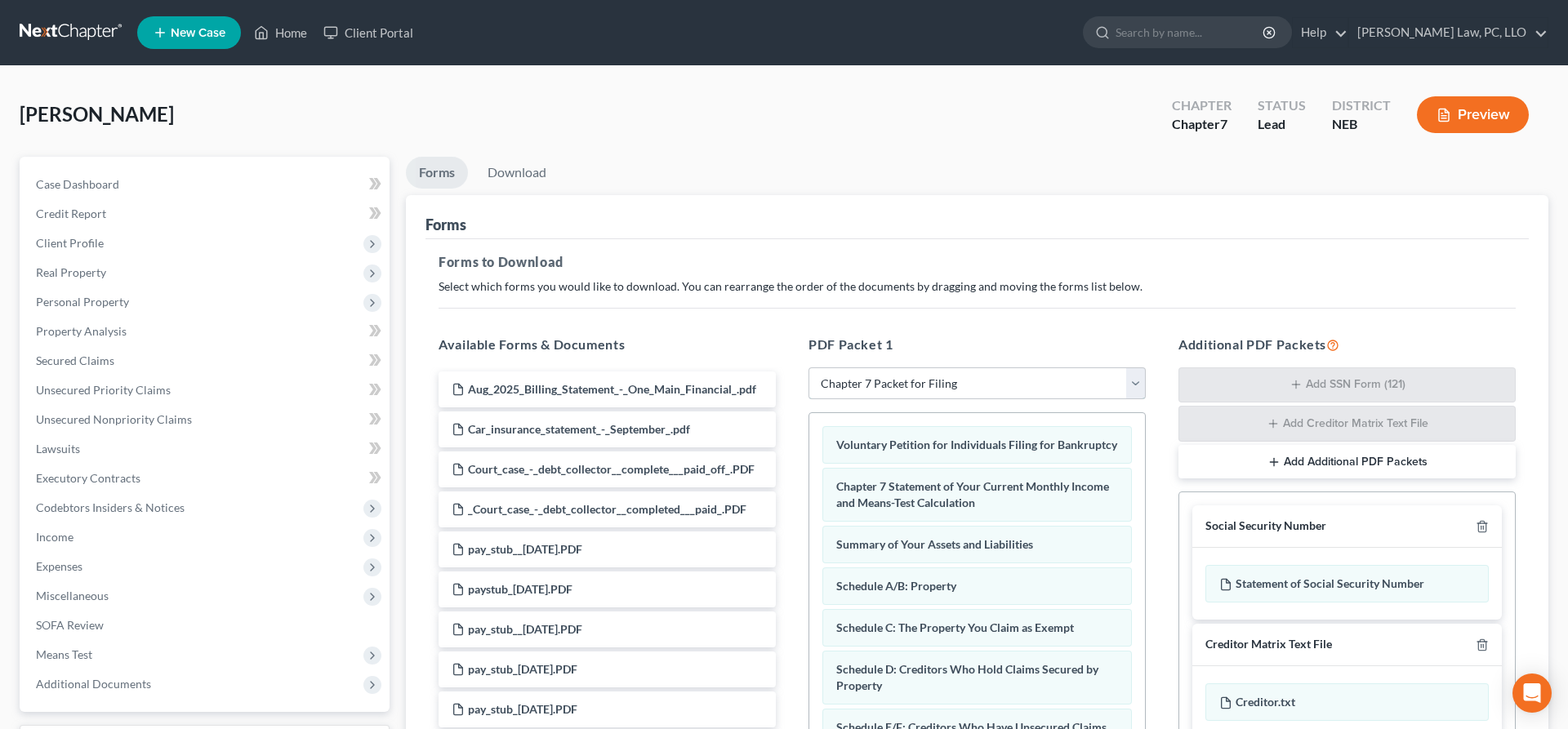
scroll to position [280, 0]
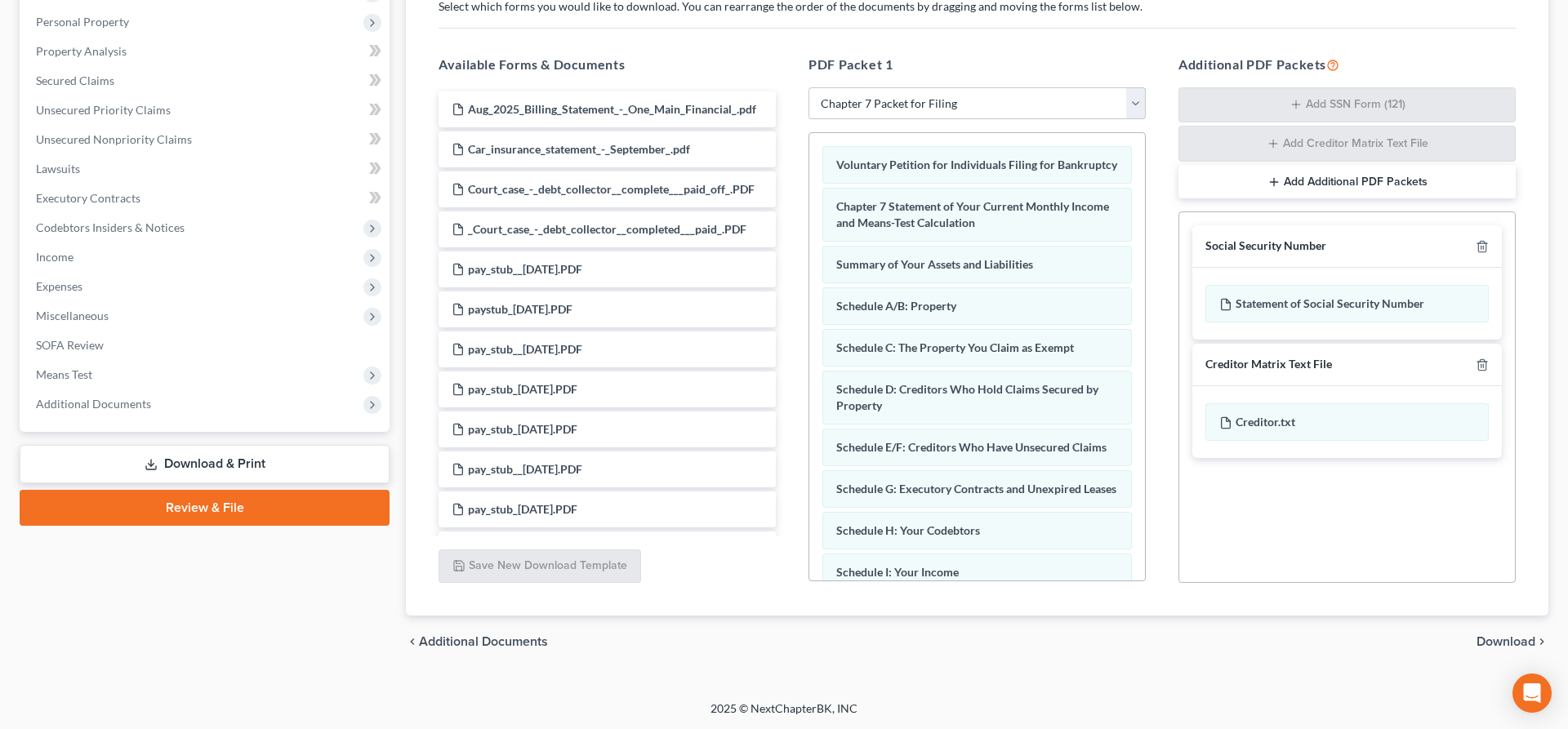
click at [1499, 639] on span "Download" at bounding box center [1506, 641] width 59 height 13
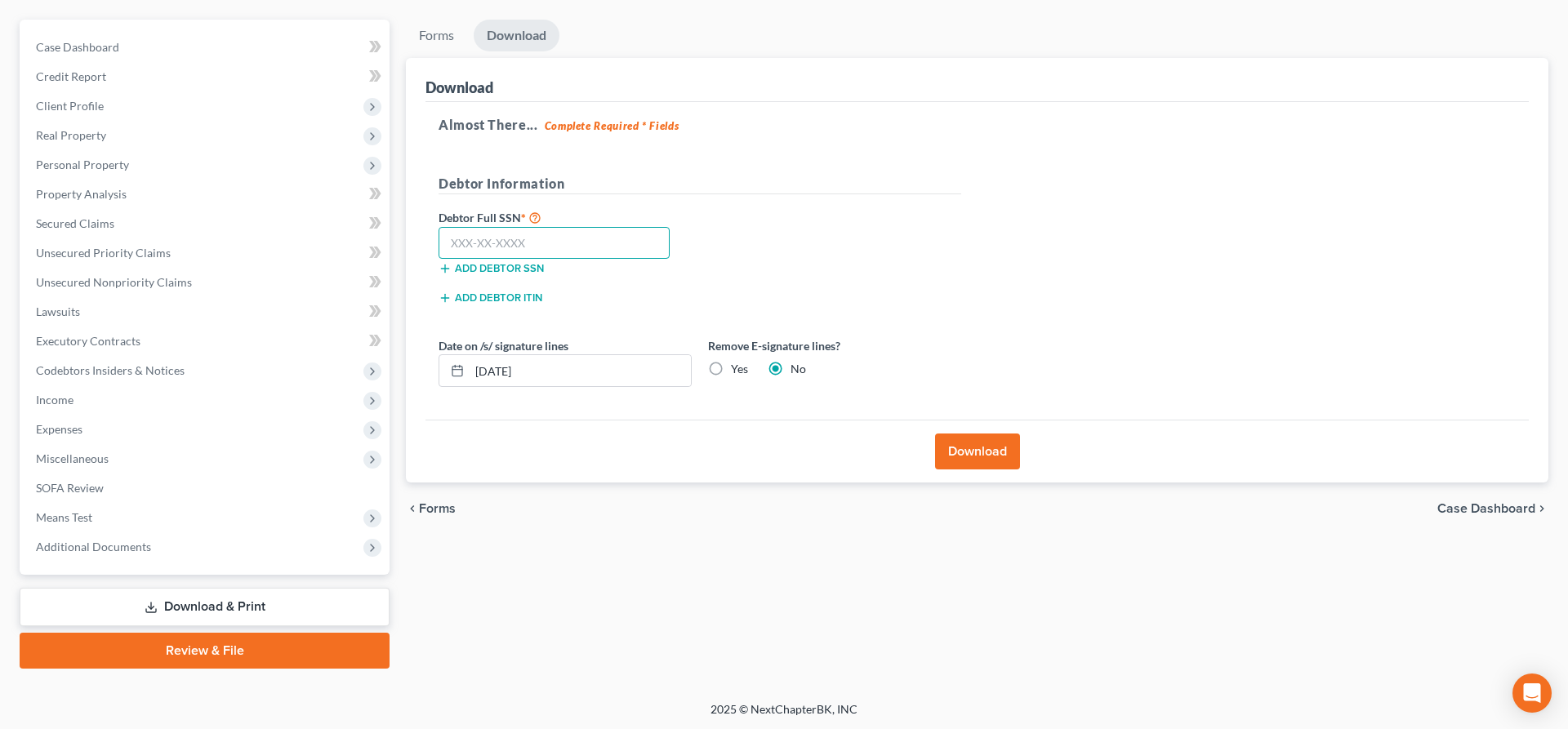
click at [630, 247] on input "text" at bounding box center [554, 242] width 231 height 33
type input "624-68-6427"
click at [731, 367] on label "Yes" at bounding box center [739, 368] width 17 height 17
click at [738, 367] on input "Yes" at bounding box center [743, 365] width 11 height 11
radio input "true"
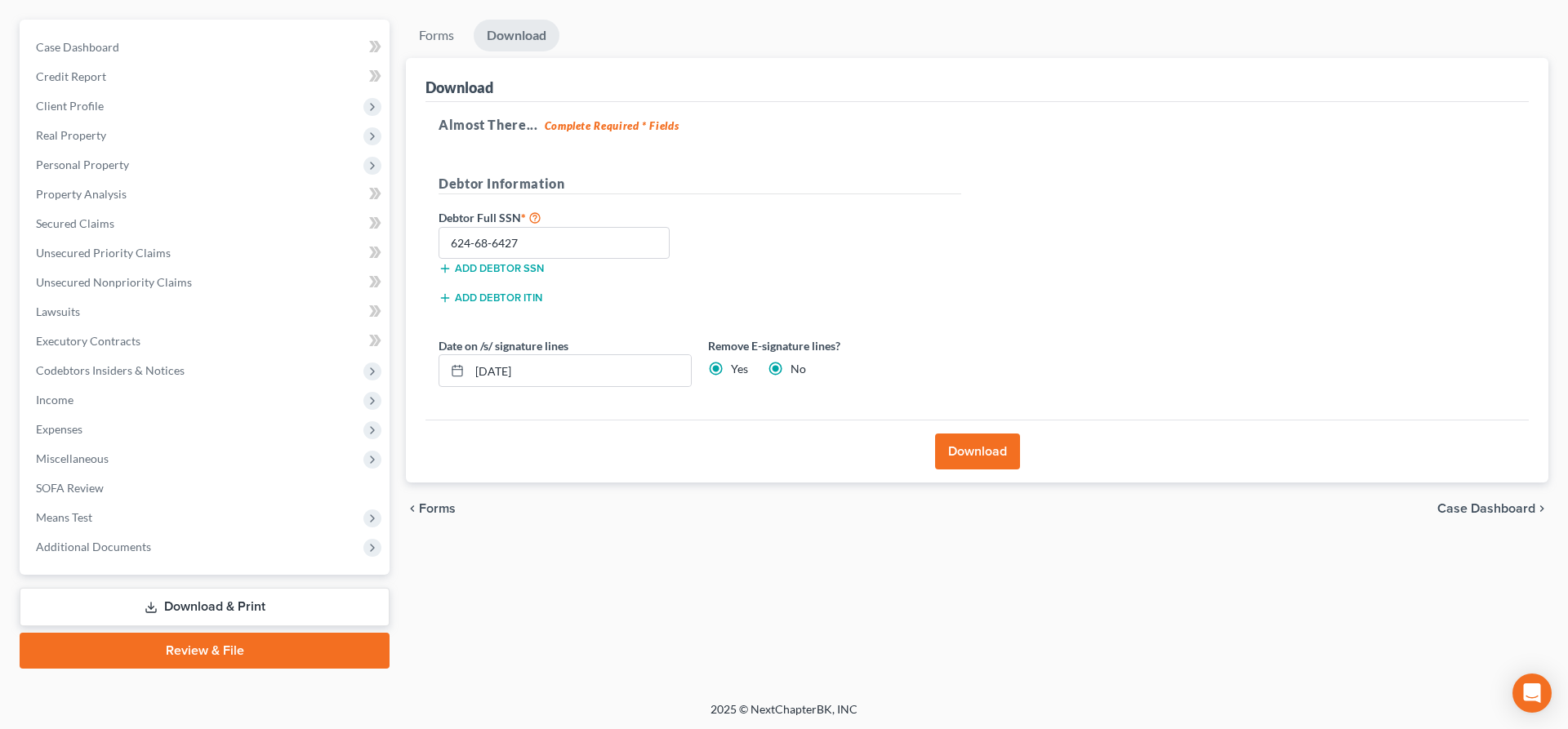
radio input "false"
drag, startPoint x: 630, startPoint y: 372, endPoint x: 428, endPoint y: 367, distance: 202.1
click at [470, 367] on input "[DATE]" at bounding box center [580, 371] width 222 height 32
click at [973, 459] on button "Download" at bounding box center [977, 451] width 85 height 35
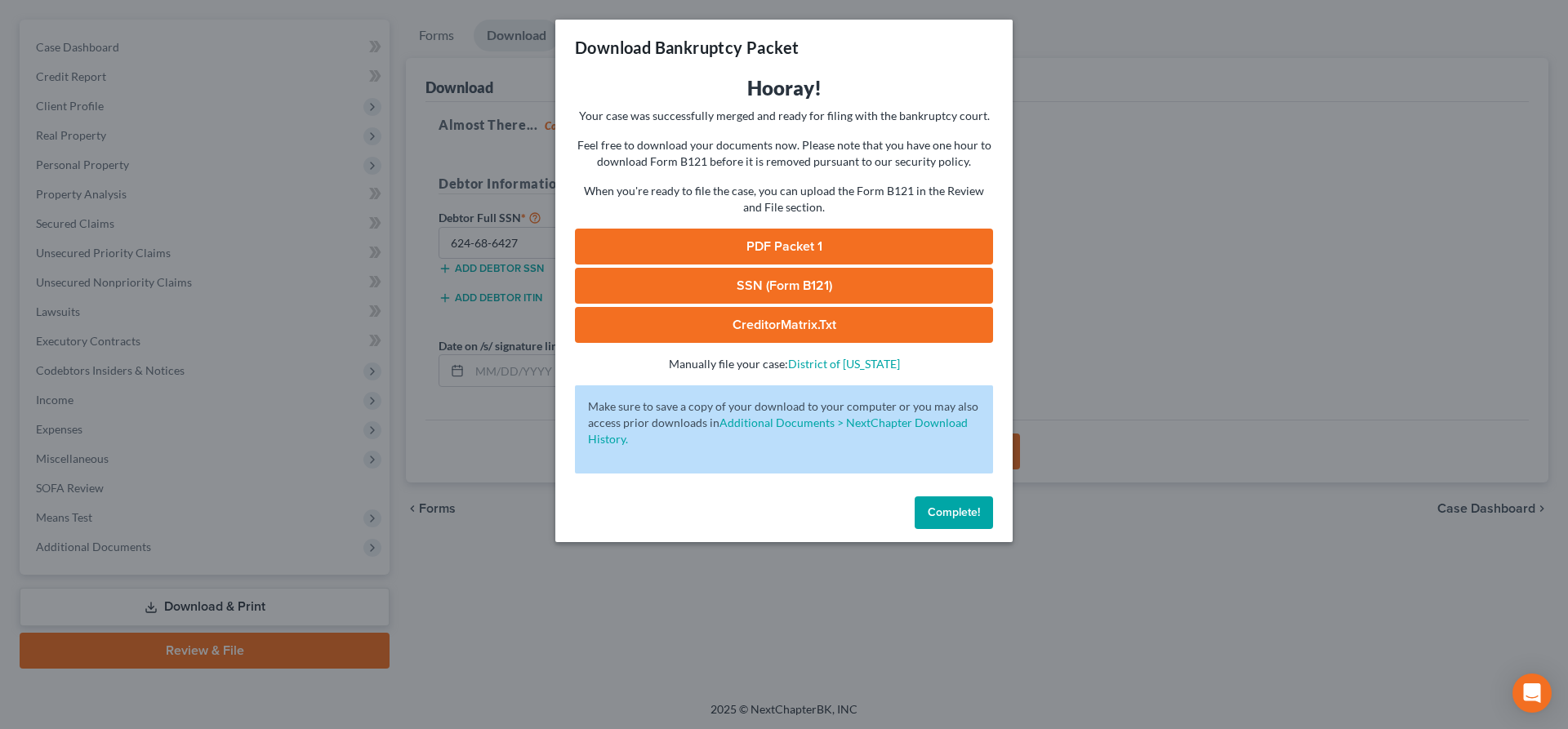
click at [787, 287] on link "SSN (Form B121)" at bounding box center [784, 286] width 419 height 35
click at [748, 248] on link "PDF Packet 1" at bounding box center [784, 246] width 419 height 35
